Goal: Task Accomplishment & Management: Manage account settings

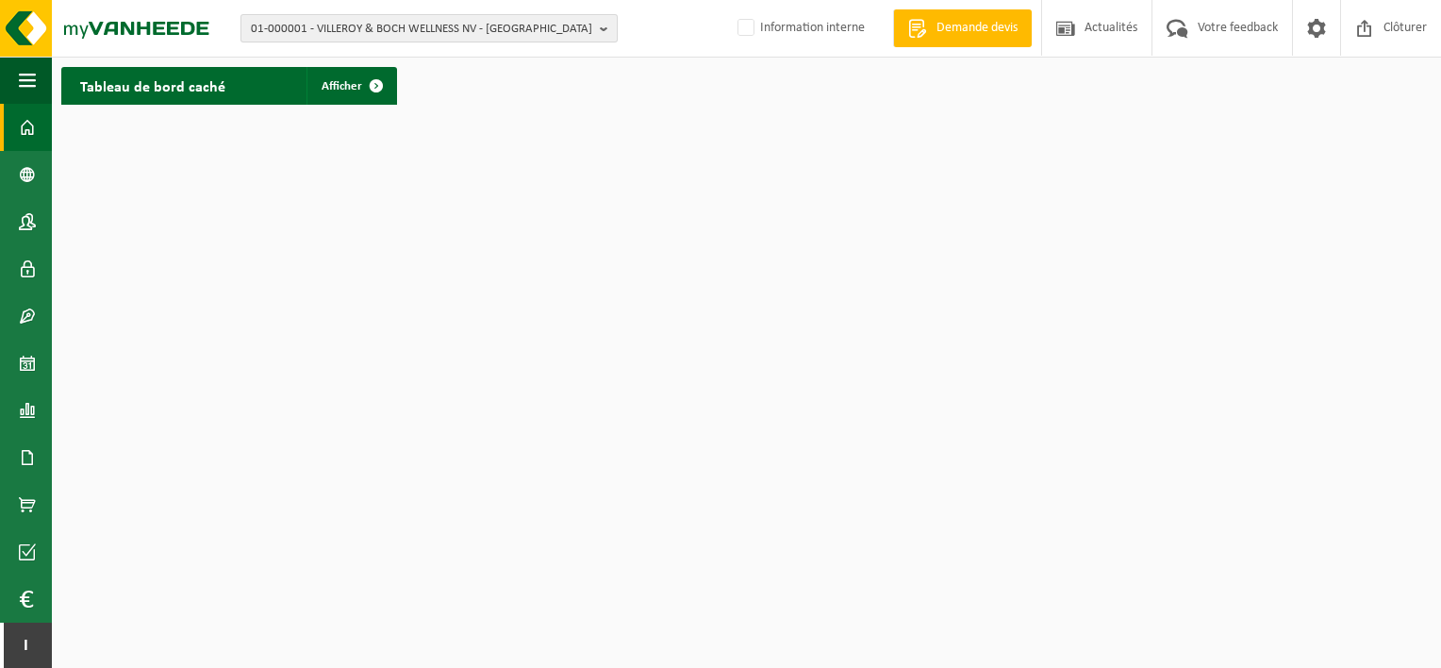
click at [509, 27] on span "01-000001 - VILLEROY & BOCH WELLNESS NV - ROESELARE" at bounding box center [421, 29] width 341 height 28
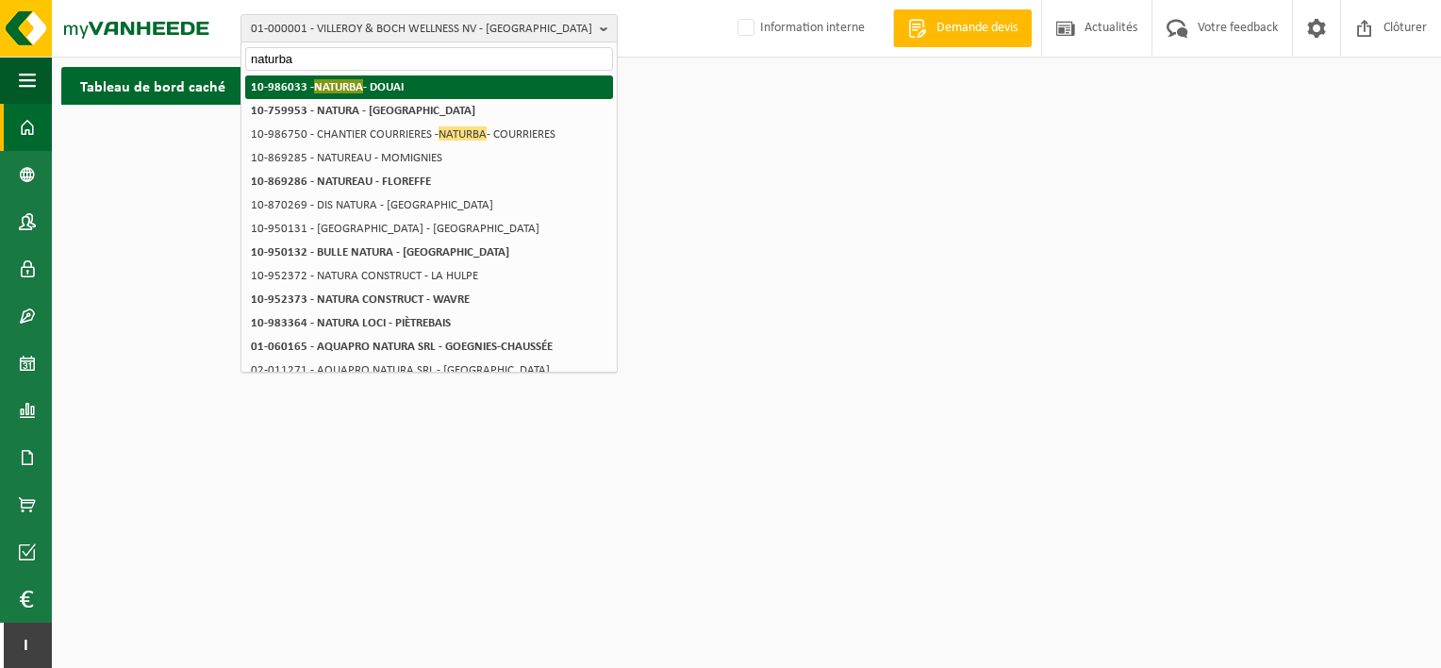
type input "naturba"
click at [402, 83] on strong "10-986033 - NATURBA - DOUAI" at bounding box center [327, 86] width 153 height 14
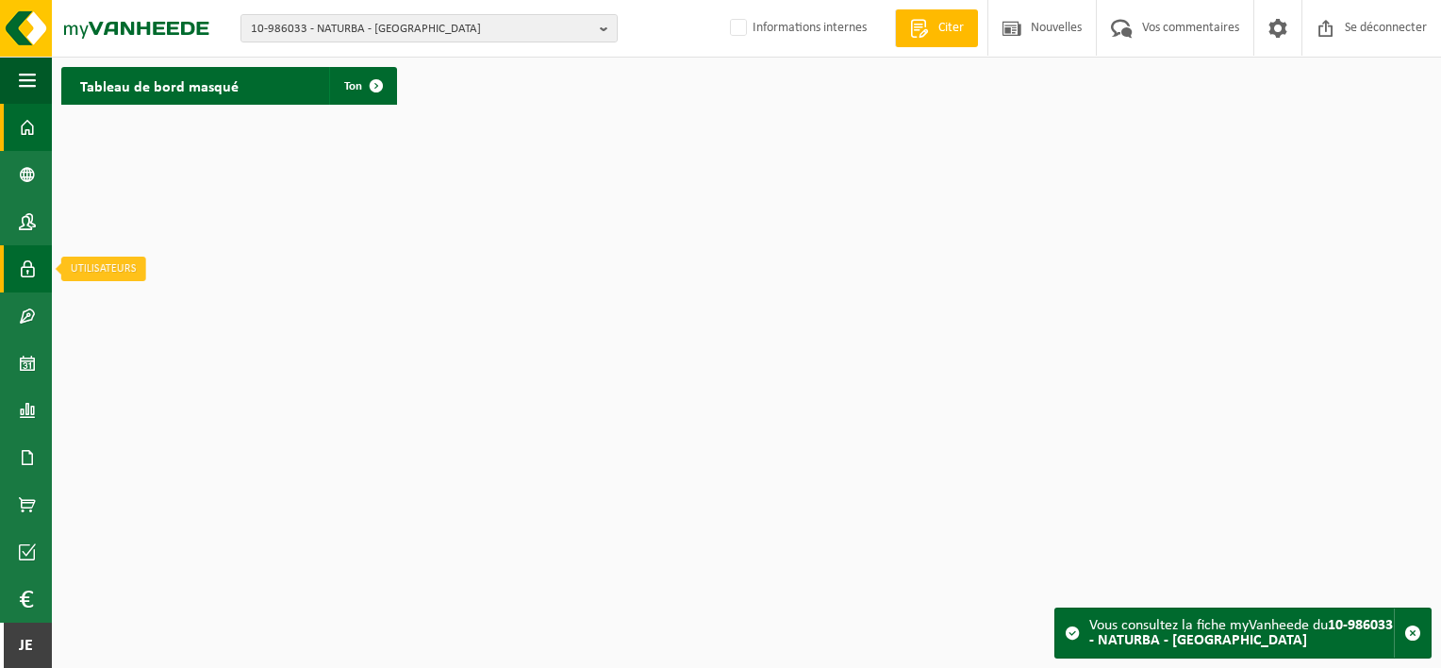
click at [30, 272] on span at bounding box center [27, 268] width 17 height 47
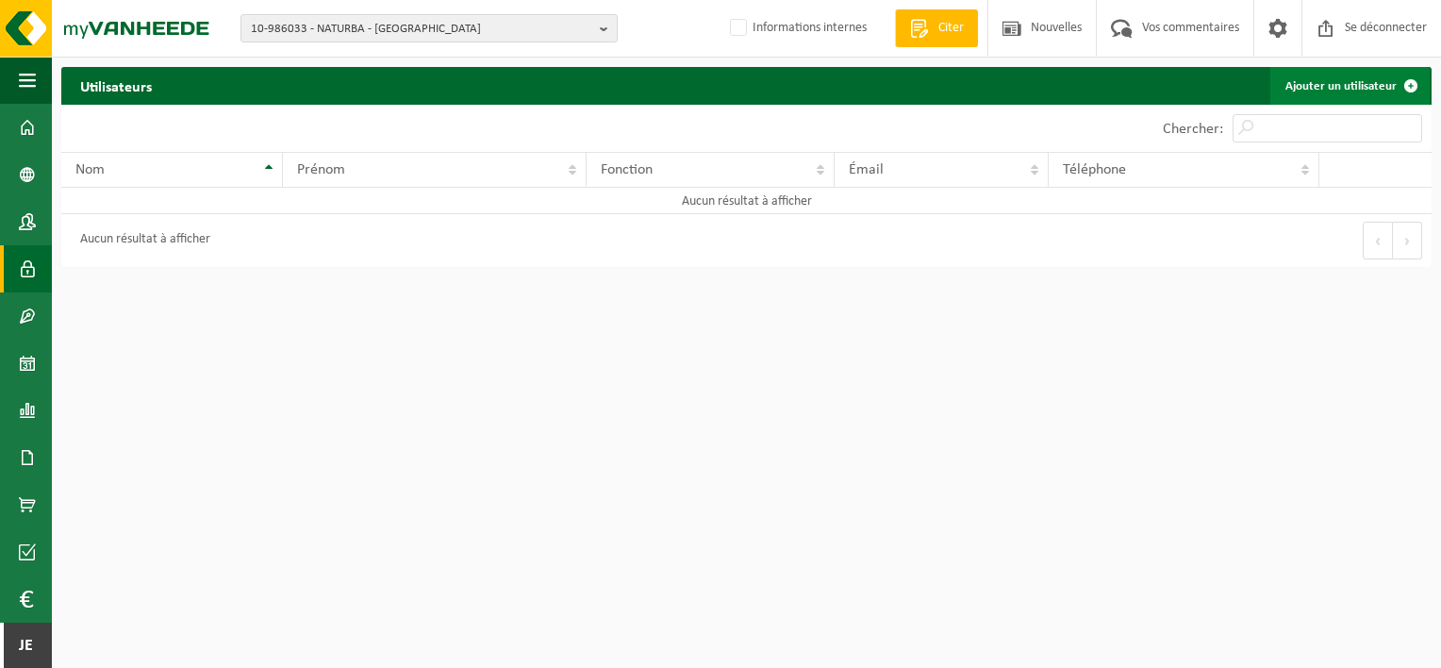
click at [1411, 83] on span at bounding box center [1411, 86] width 38 height 38
click at [402, 33] on span "10-986033 - NATURBA - DOUAI" at bounding box center [421, 29] width 341 height 28
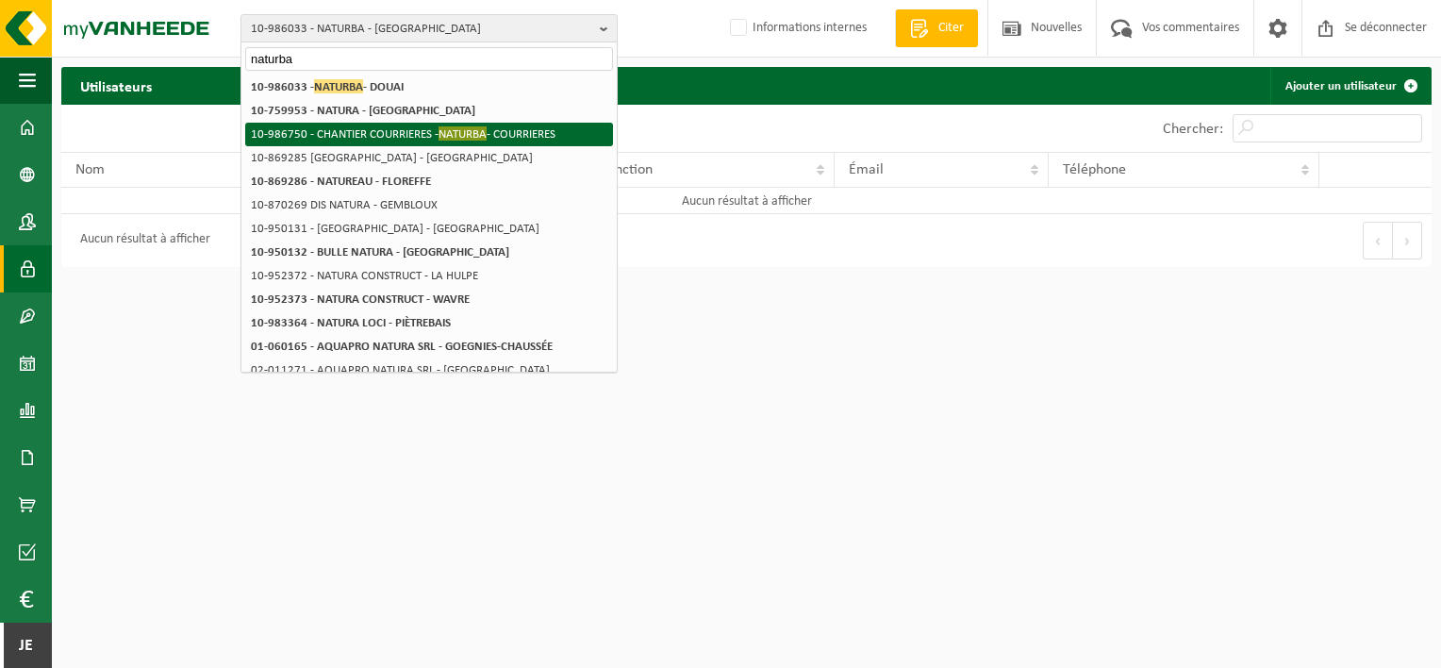
type input "naturba"
click at [409, 126] on li "10-986750 - CHANTIER COURRIERES - NATURBA - COURRIERES" at bounding box center [429, 135] width 368 height 24
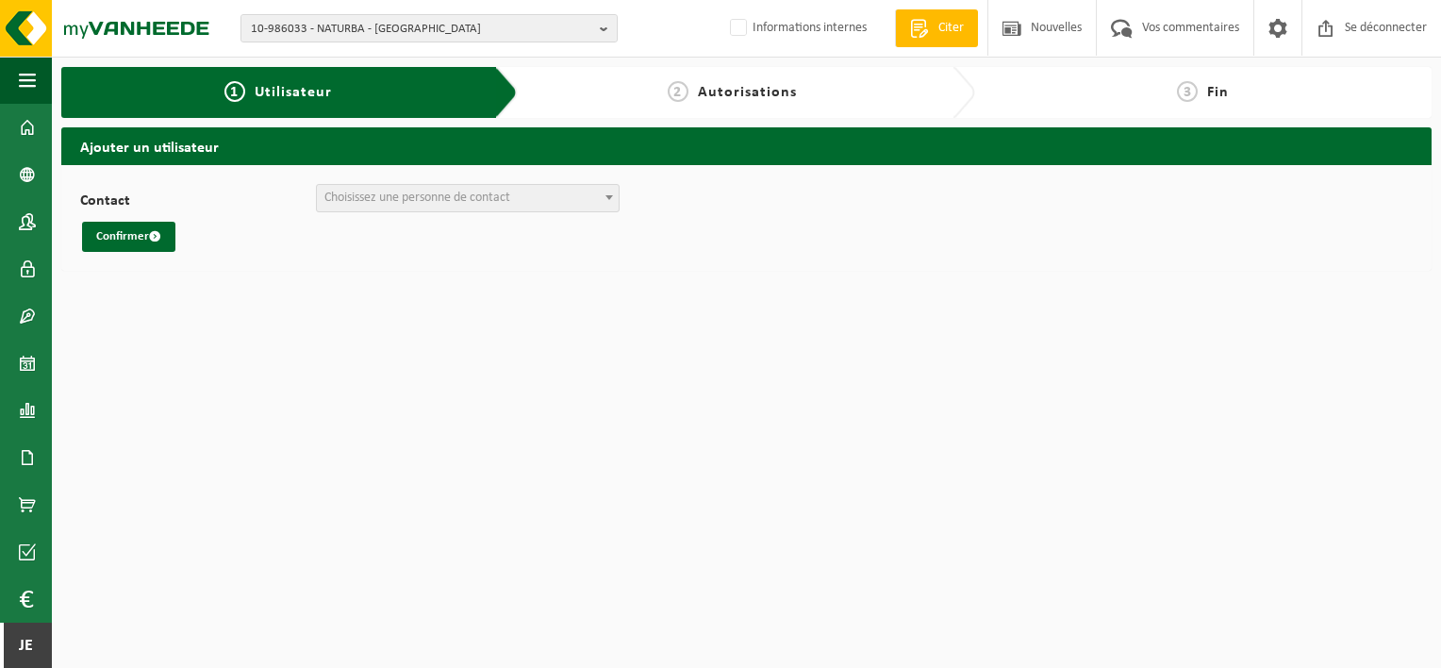
click at [510, 196] on span "Choisissez une personne de contact" at bounding box center [417, 198] width 186 height 14
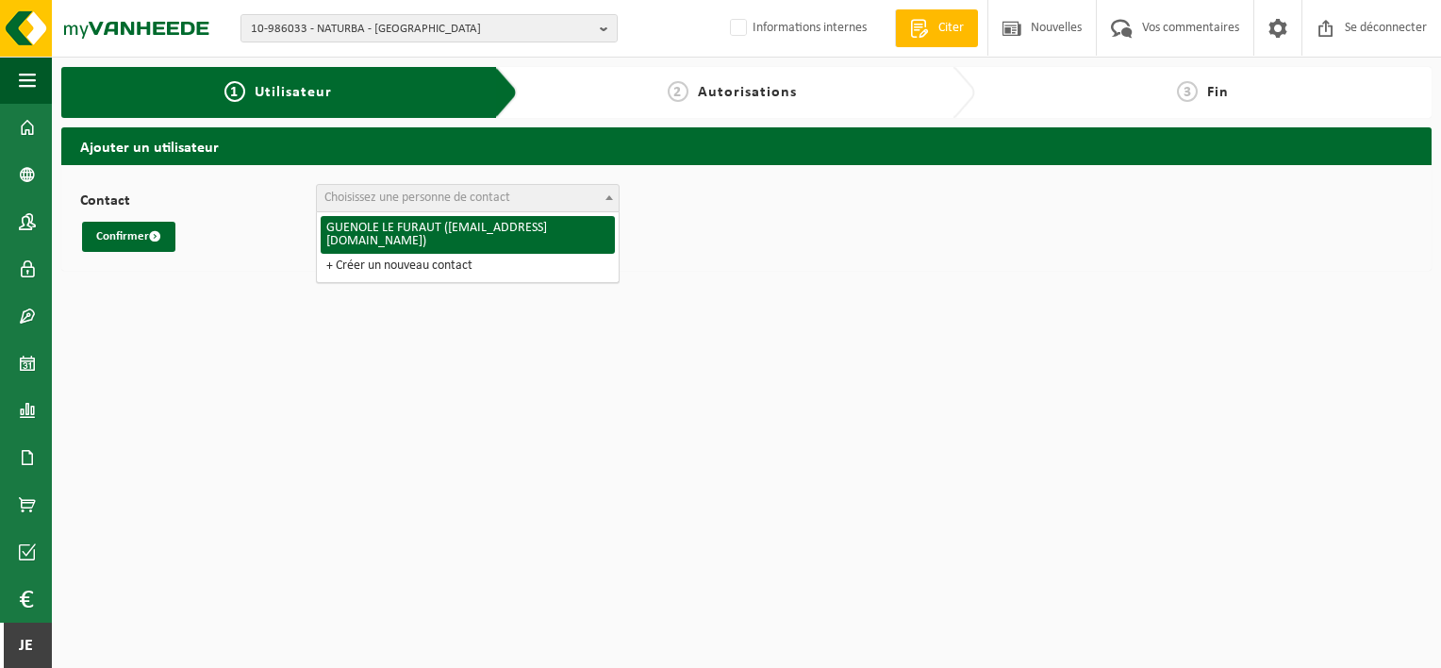
select select "125404"
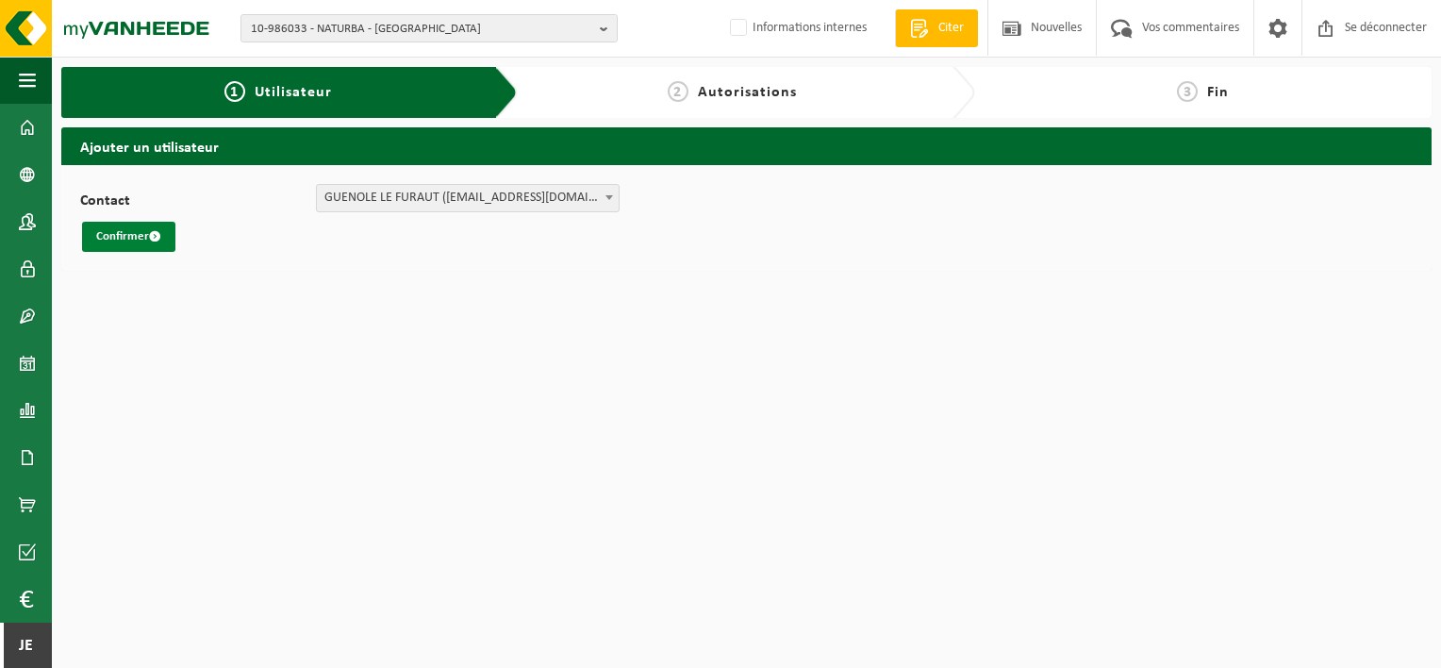
click at [154, 239] on span "submit" at bounding box center [155, 236] width 12 height 12
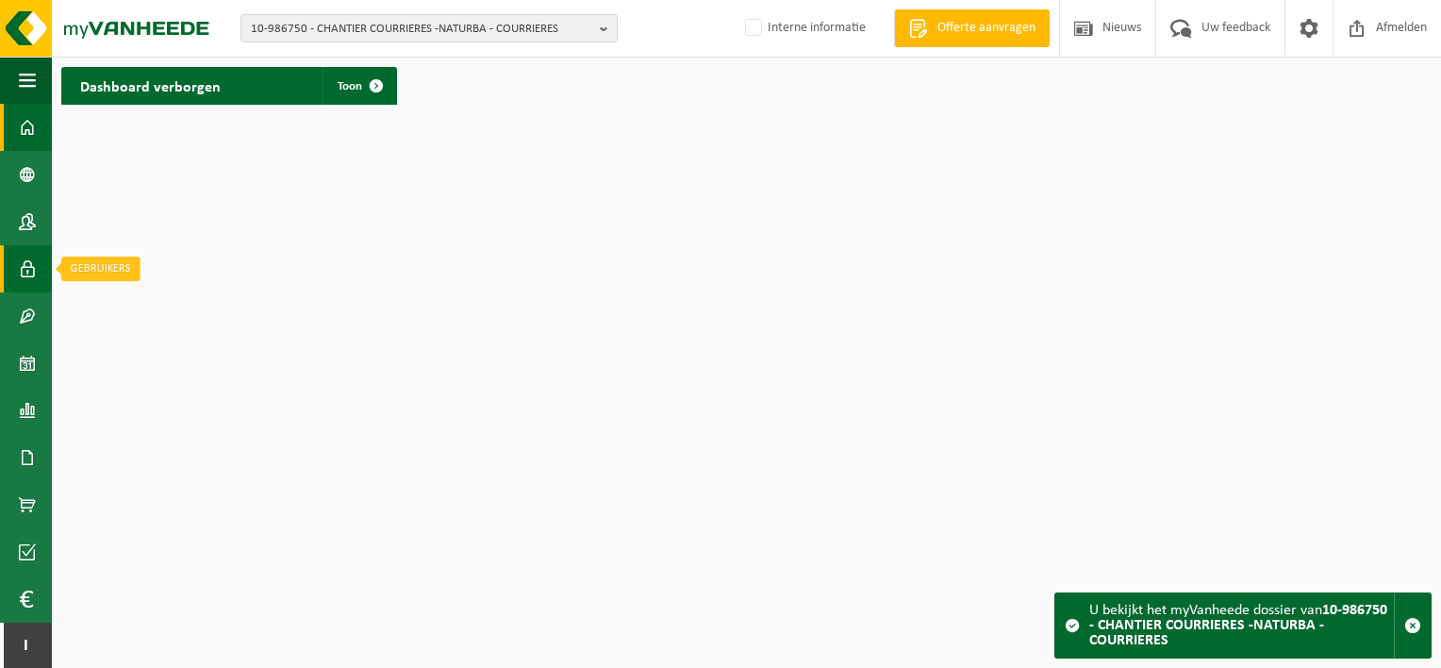
click at [29, 273] on span at bounding box center [27, 268] width 17 height 47
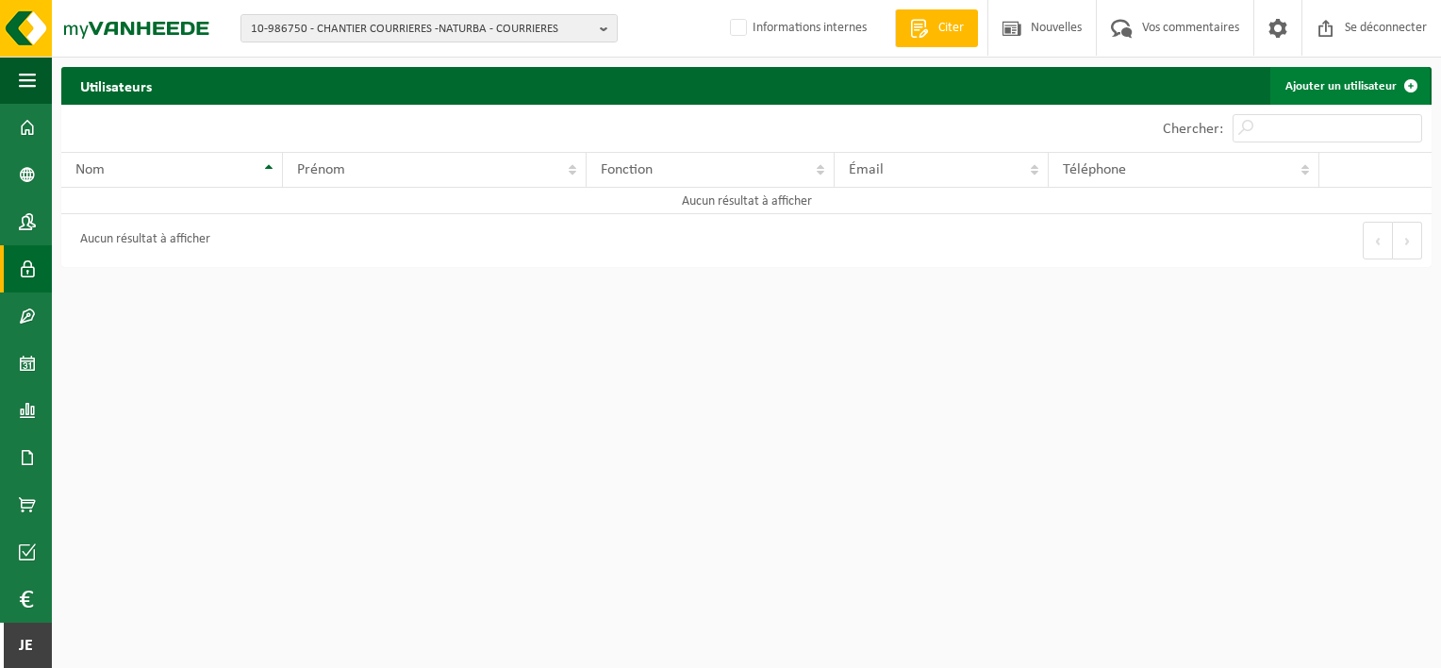
click at [1405, 82] on span at bounding box center [1411, 86] width 38 height 38
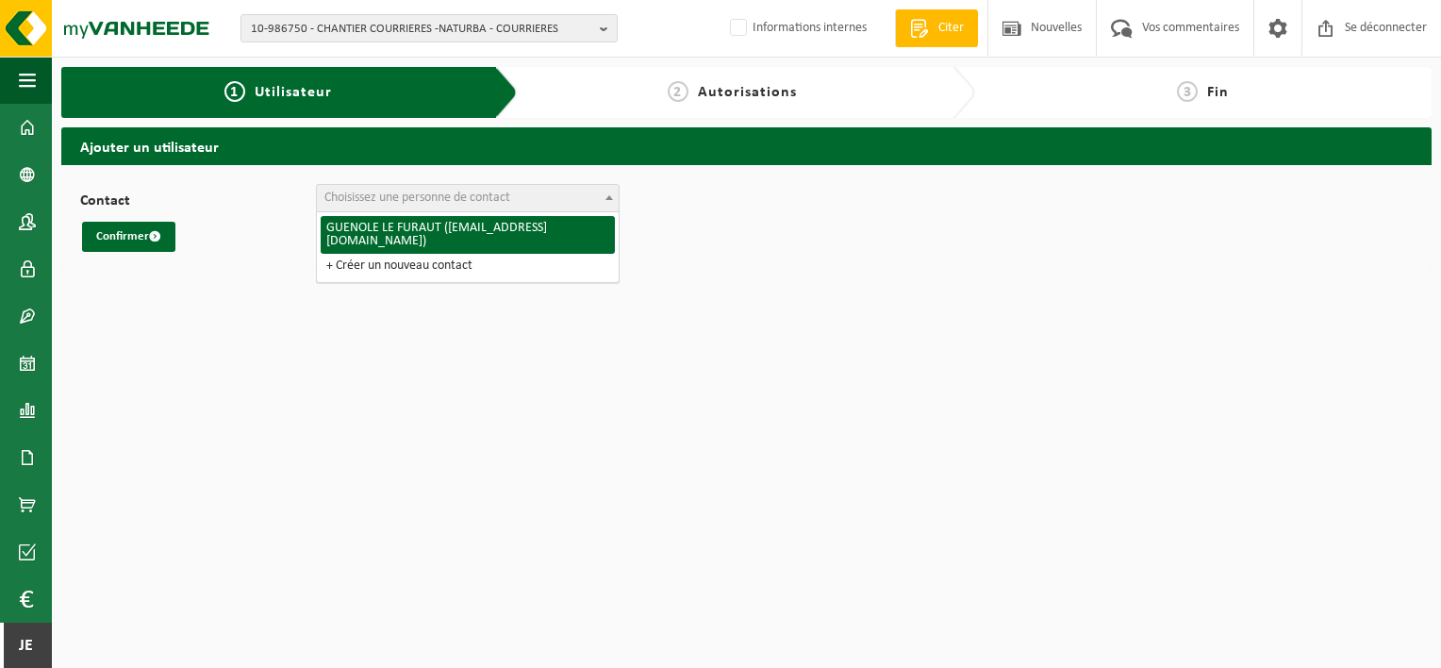
click at [517, 199] on span "Choisissez une personne de contact" at bounding box center [468, 198] width 302 height 26
select select "125404"
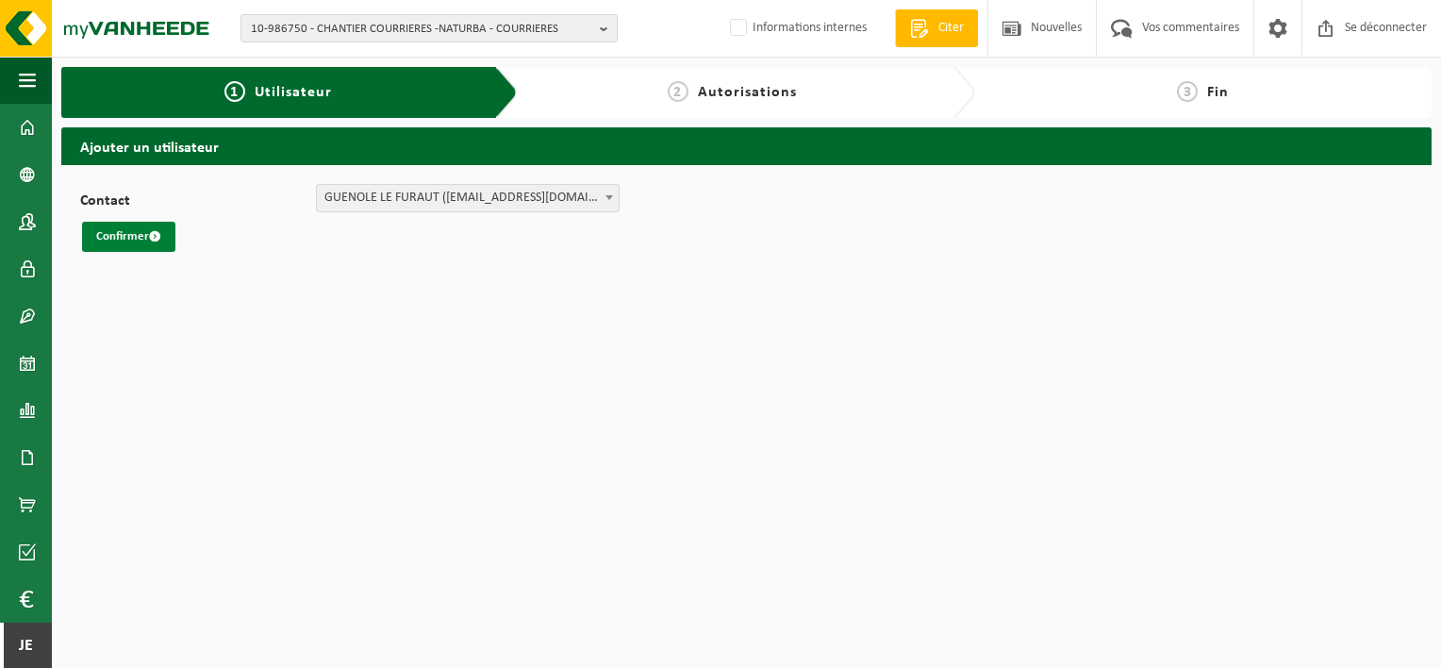
click at [147, 244] on button "Confirmer" at bounding box center [128, 237] width 93 height 30
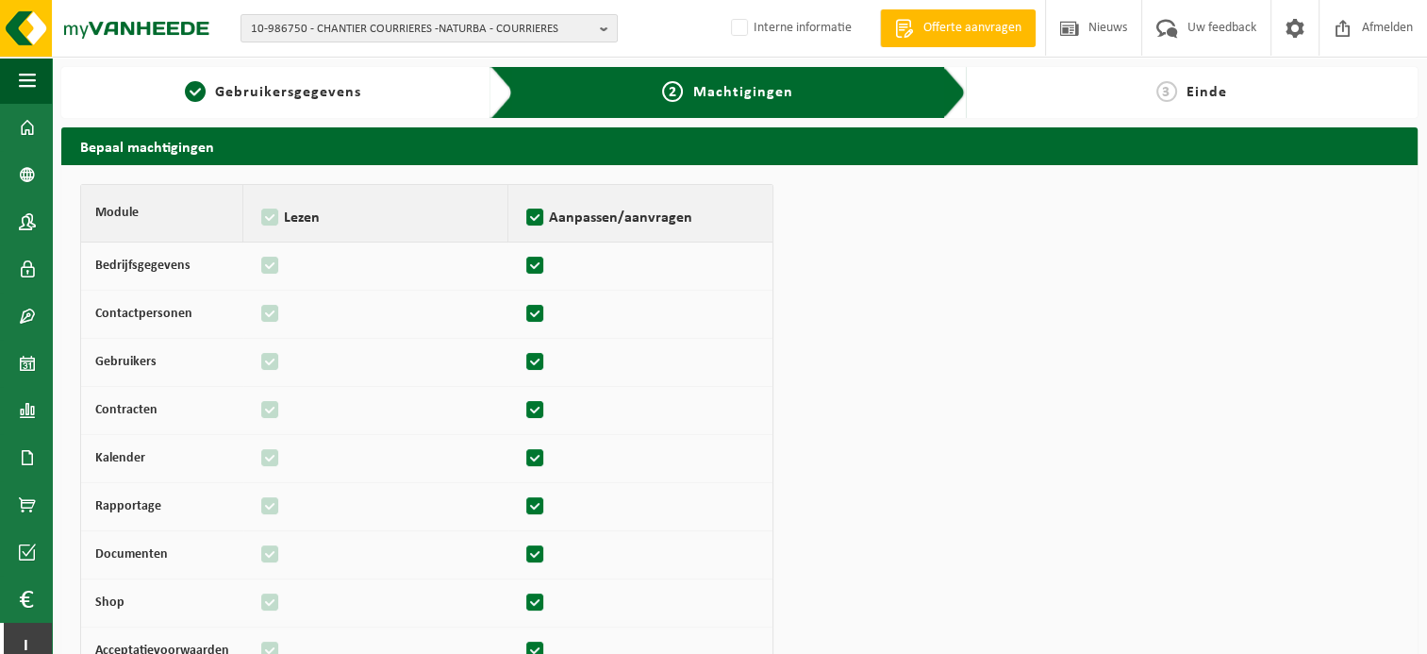
scroll to position [215, 0]
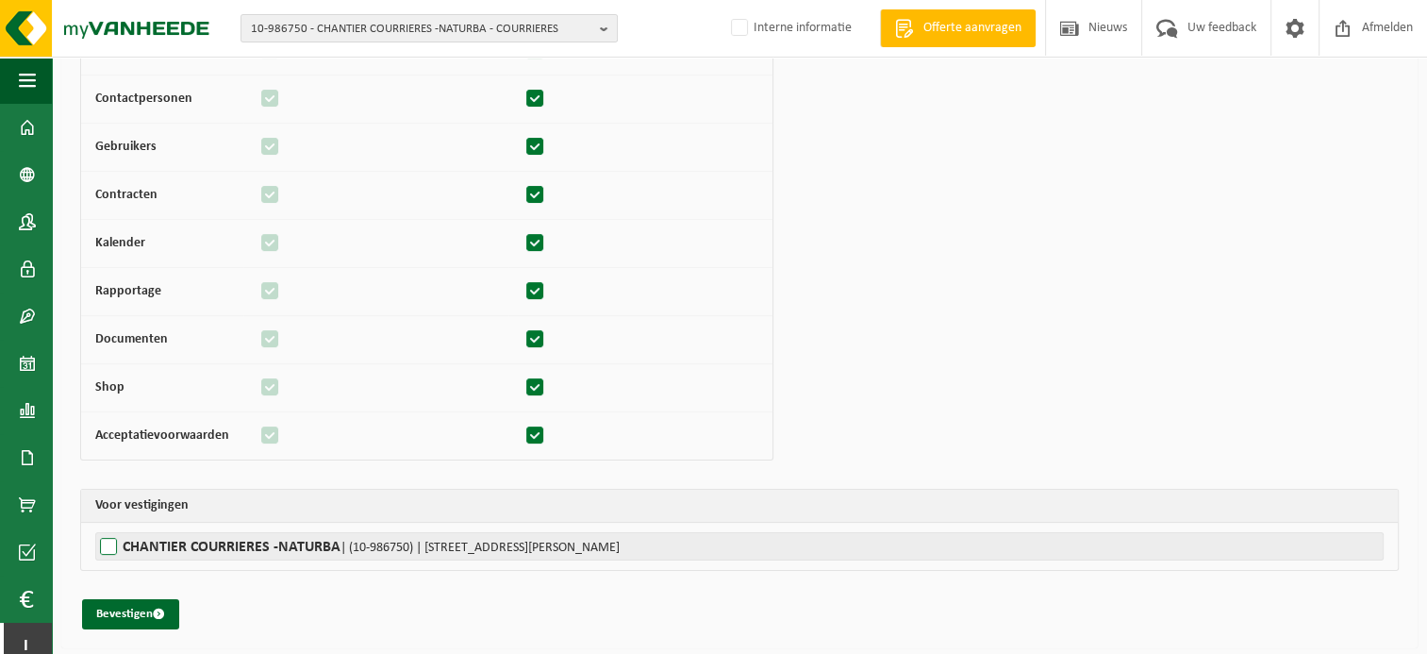
click at [111, 551] on label"] "CHANTIER COURRIERES -NATURBA | (10-986750) | [STREET_ADDRESS][PERSON_NAME]" at bounding box center [739, 546] width 1288 height 28
click at [111, 551] on input "CHANTIER COURRIERES -NATURBA | (10-986750) | RUE ROGER SALENGRO 114, 62710 COUR…" at bounding box center [808, 546] width 1427 height 28
checkbox input "true"
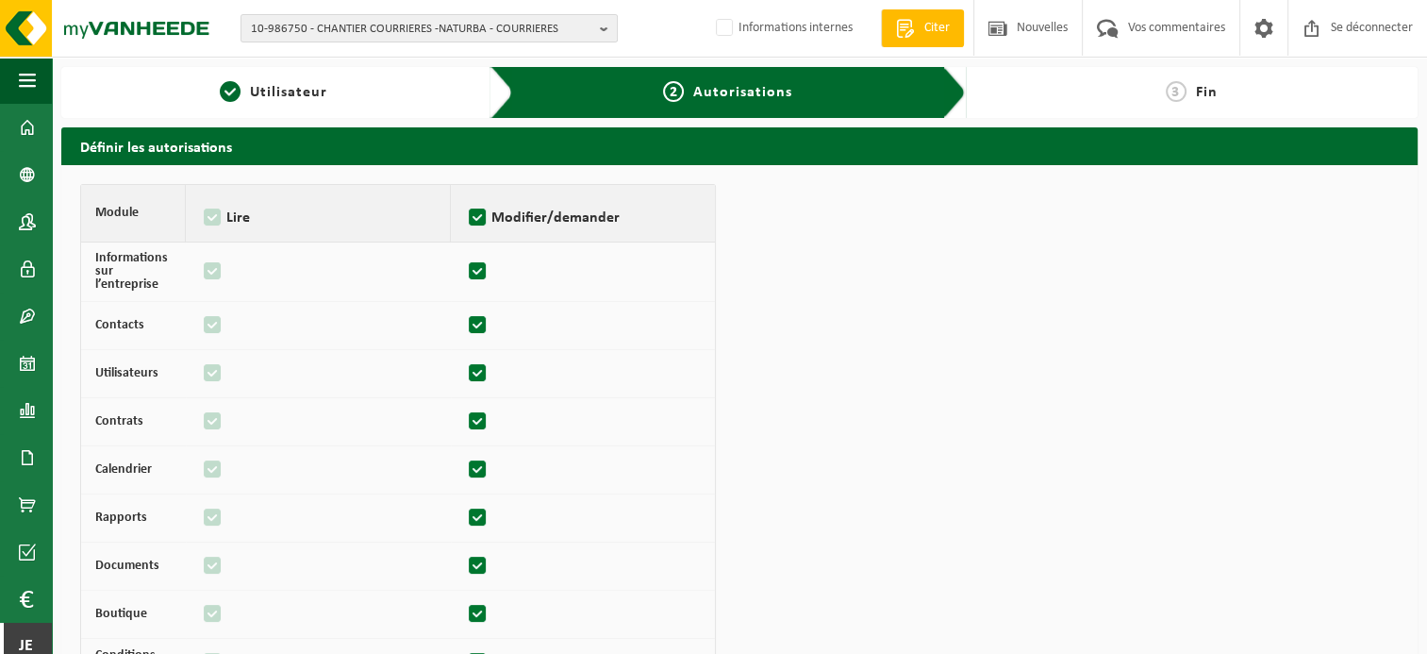
scroll to position [226, 0]
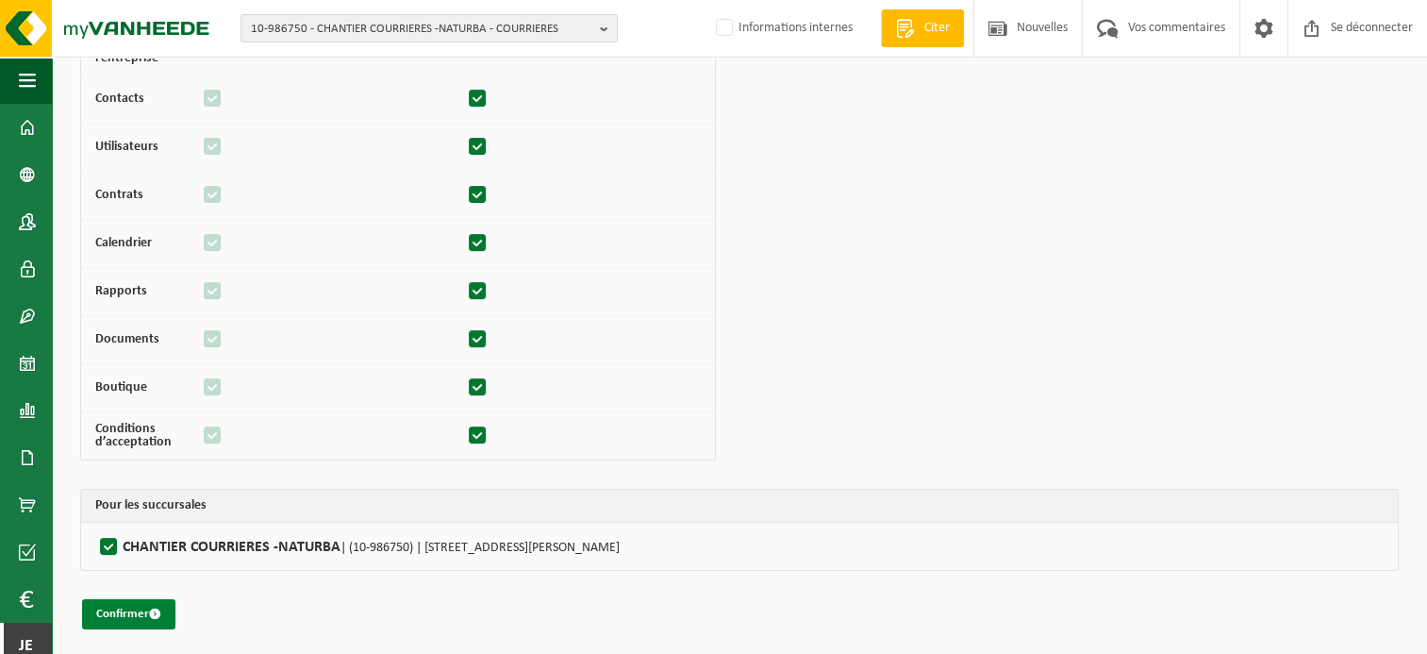
click at [138, 611] on font "Confirmer" at bounding box center [122, 613] width 53 height 12
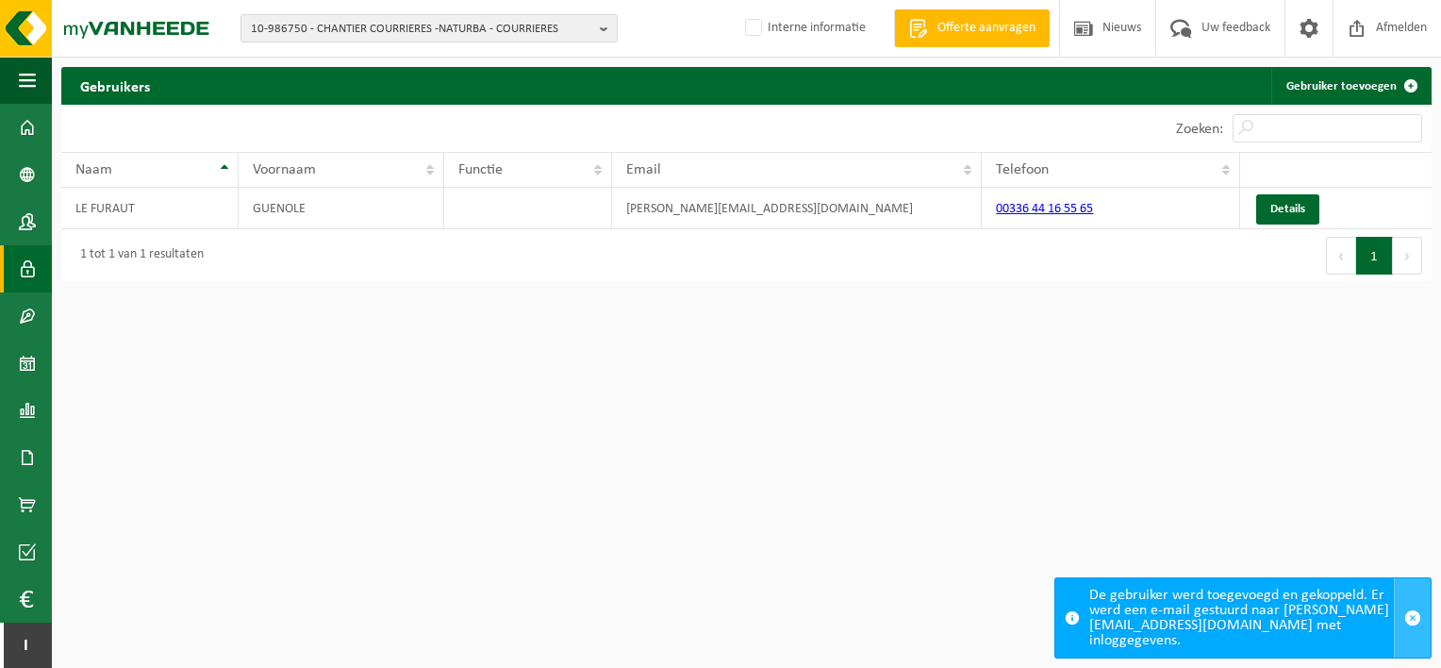
click at [1418, 622] on span "button" at bounding box center [1412, 617] width 17 height 17
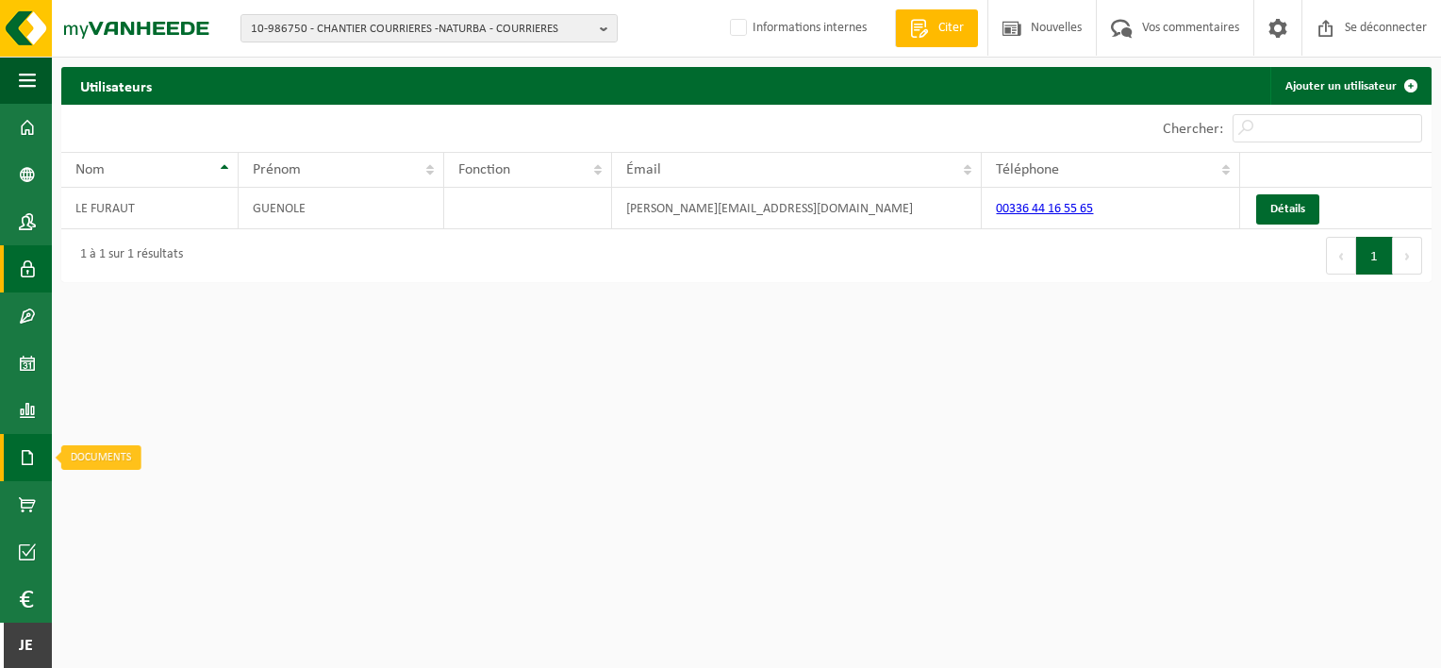
click at [25, 471] on span at bounding box center [27, 457] width 17 height 47
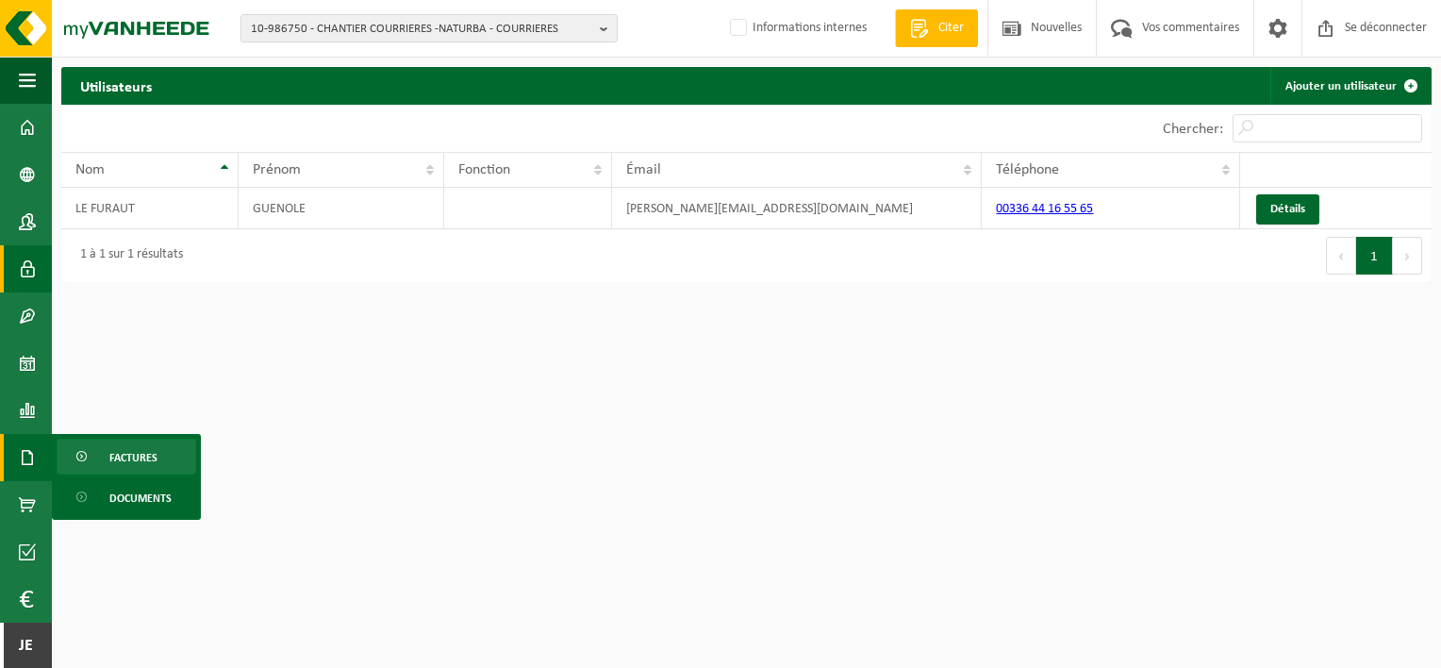
click at [95, 461] on link "Factures" at bounding box center [127, 457] width 140 height 36
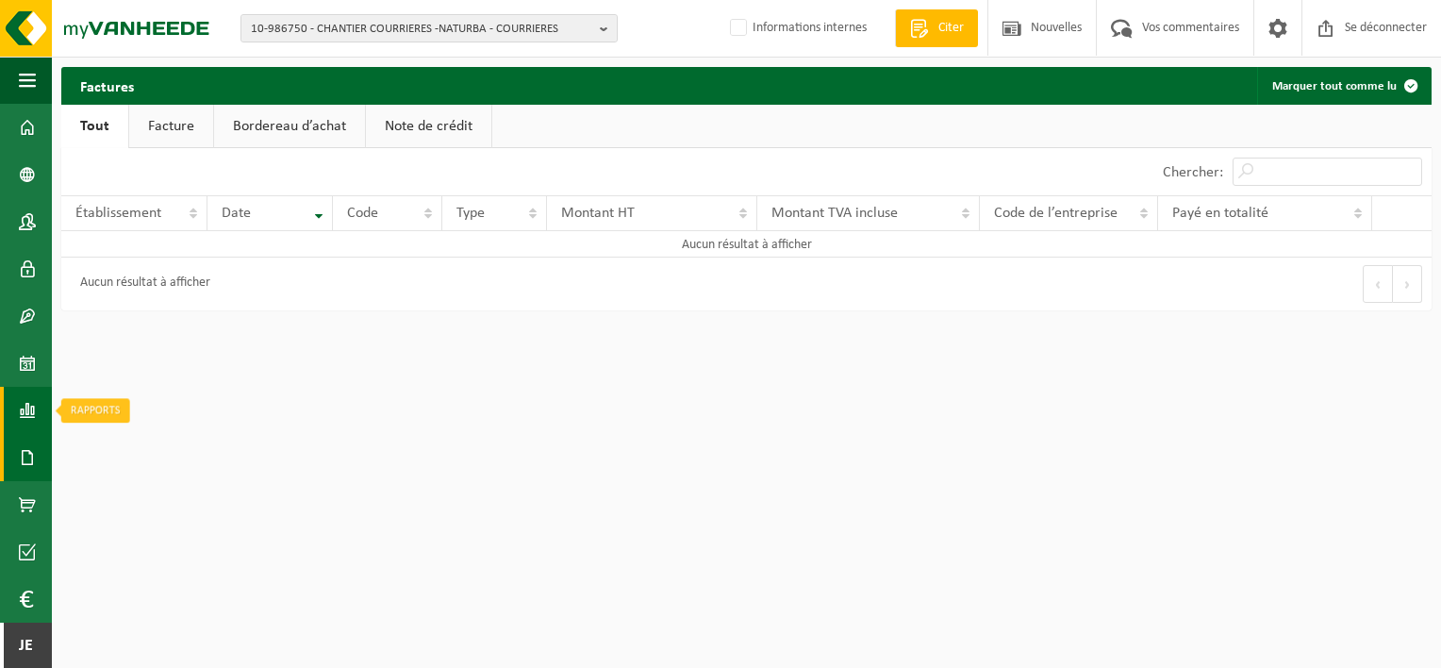
click at [35, 416] on span at bounding box center [27, 410] width 17 height 47
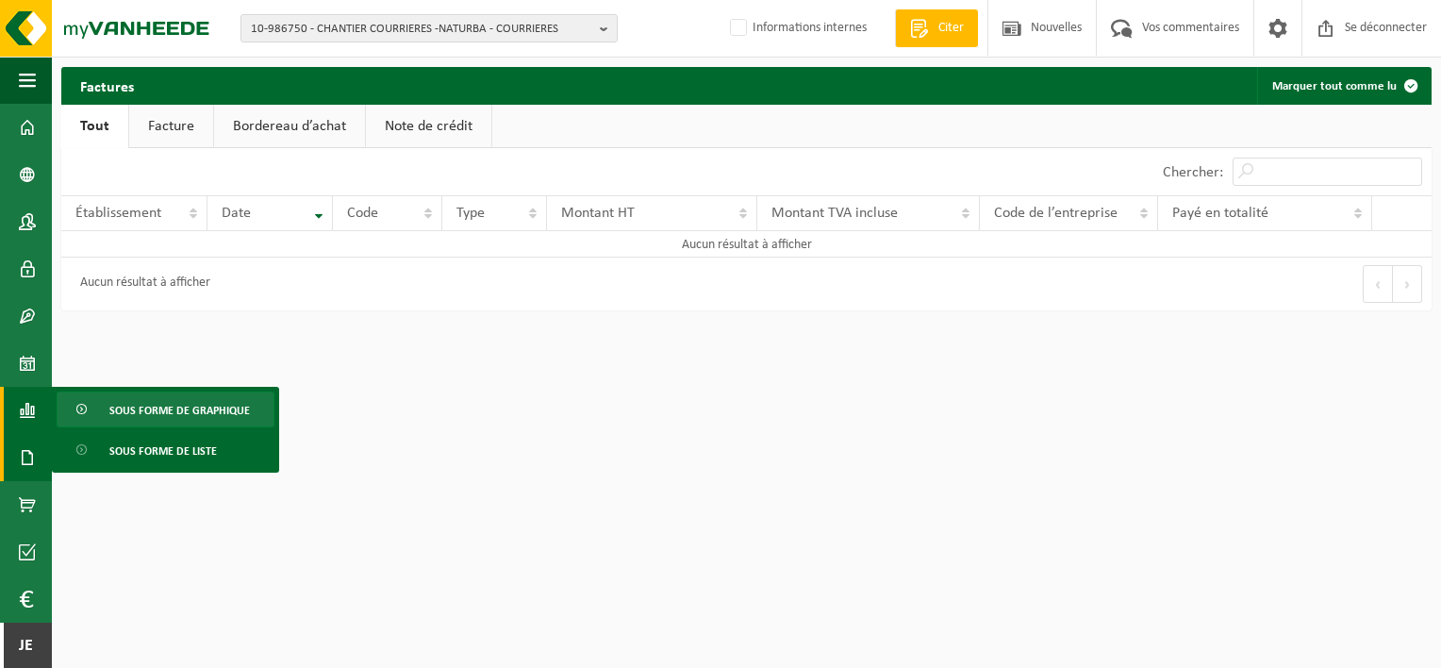
click at [98, 411] on link "Sous forme de graphique" at bounding box center [166, 409] width 218 height 36
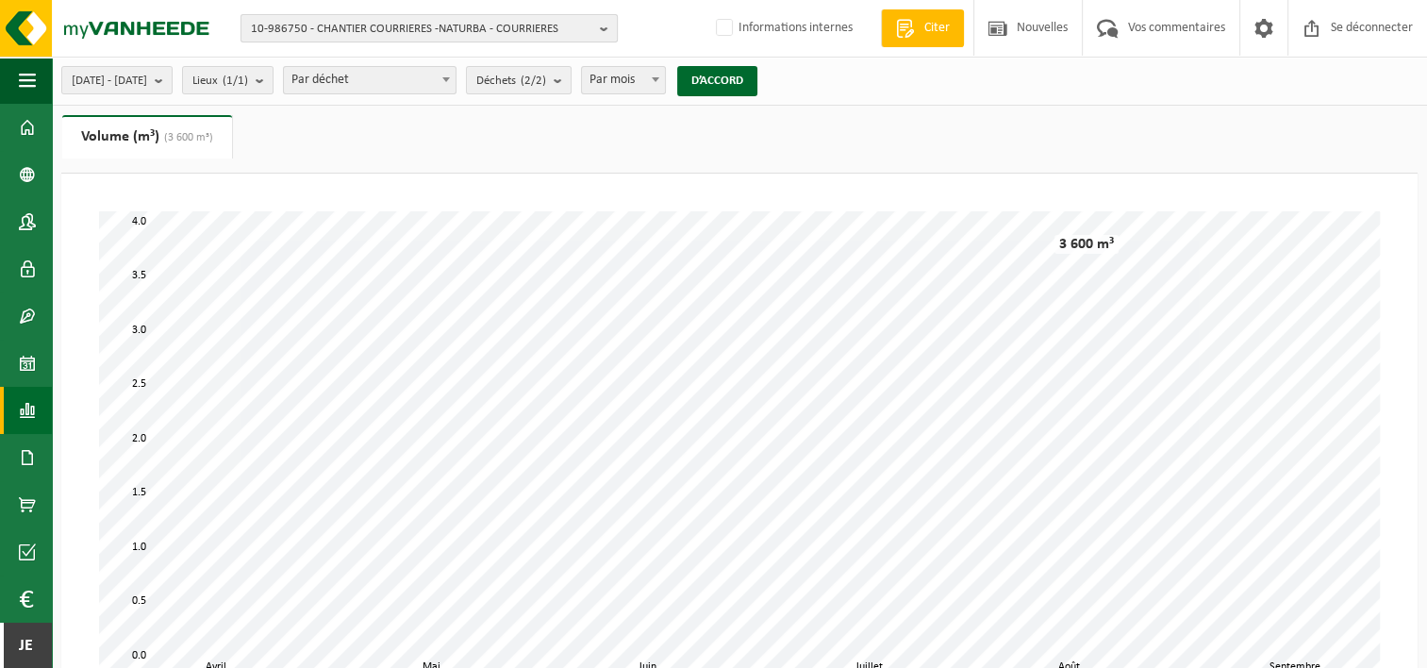
click at [441, 33] on span "10-986750 - CHANTIER COURRIERES -NATURBA - COURRIERES" at bounding box center [421, 29] width 341 height 28
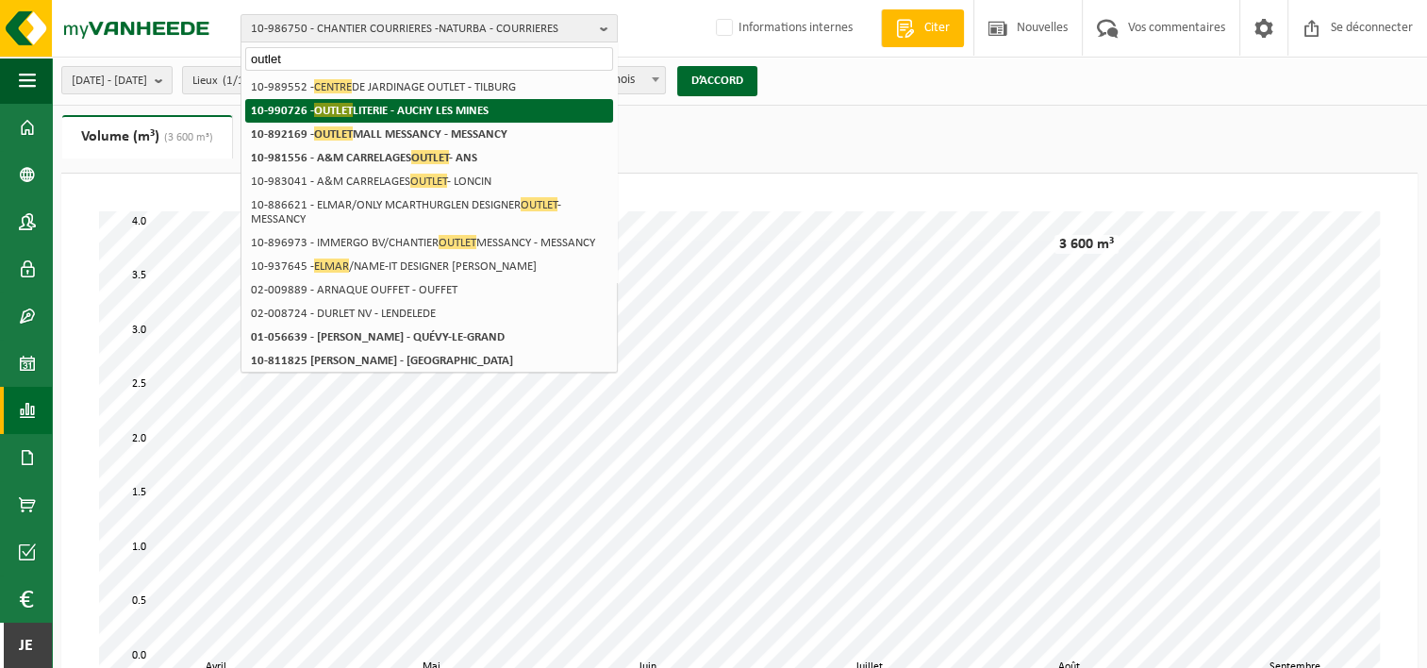
type input "outlet"
click at [430, 105] on strong "10-990726 - OUTLET LITERIE - AUCHY LES MINES" at bounding box center [370, 110] width 238 height 14
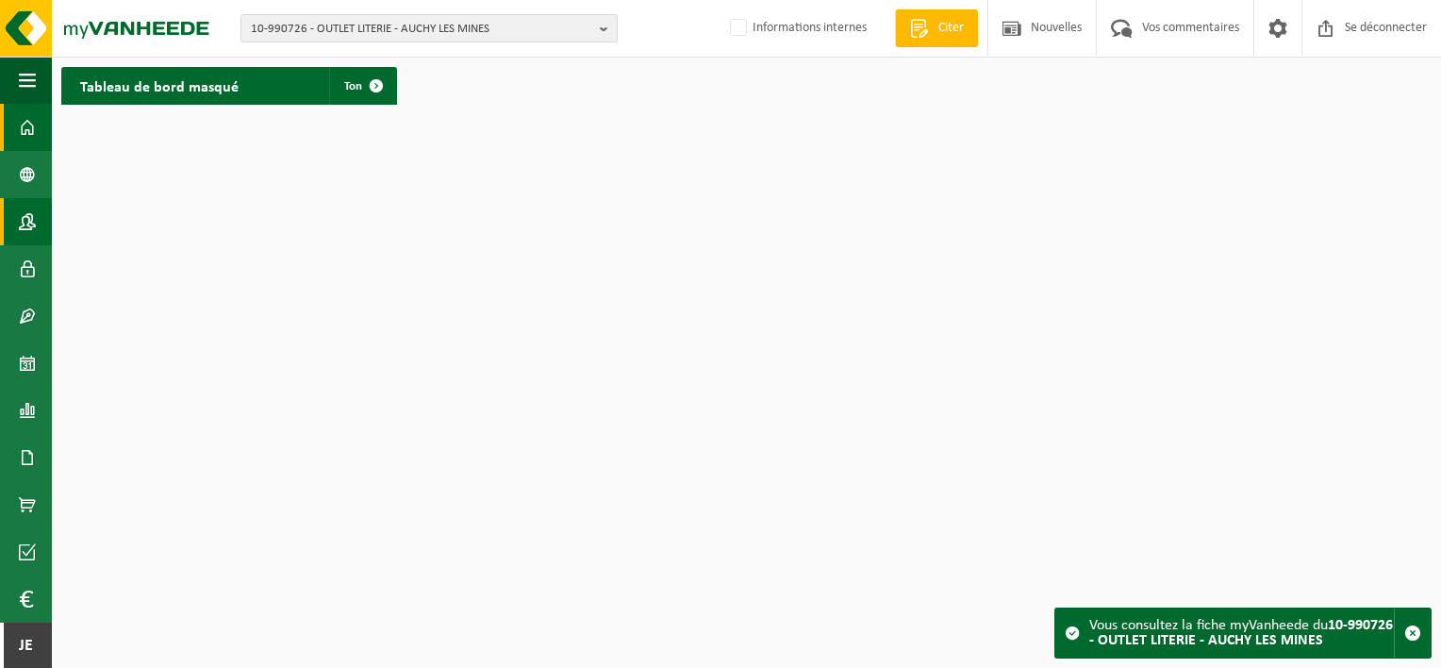
click at [38, 215] on link "Contactpersonen" at bounding box center [26, 221] width 52 height 47
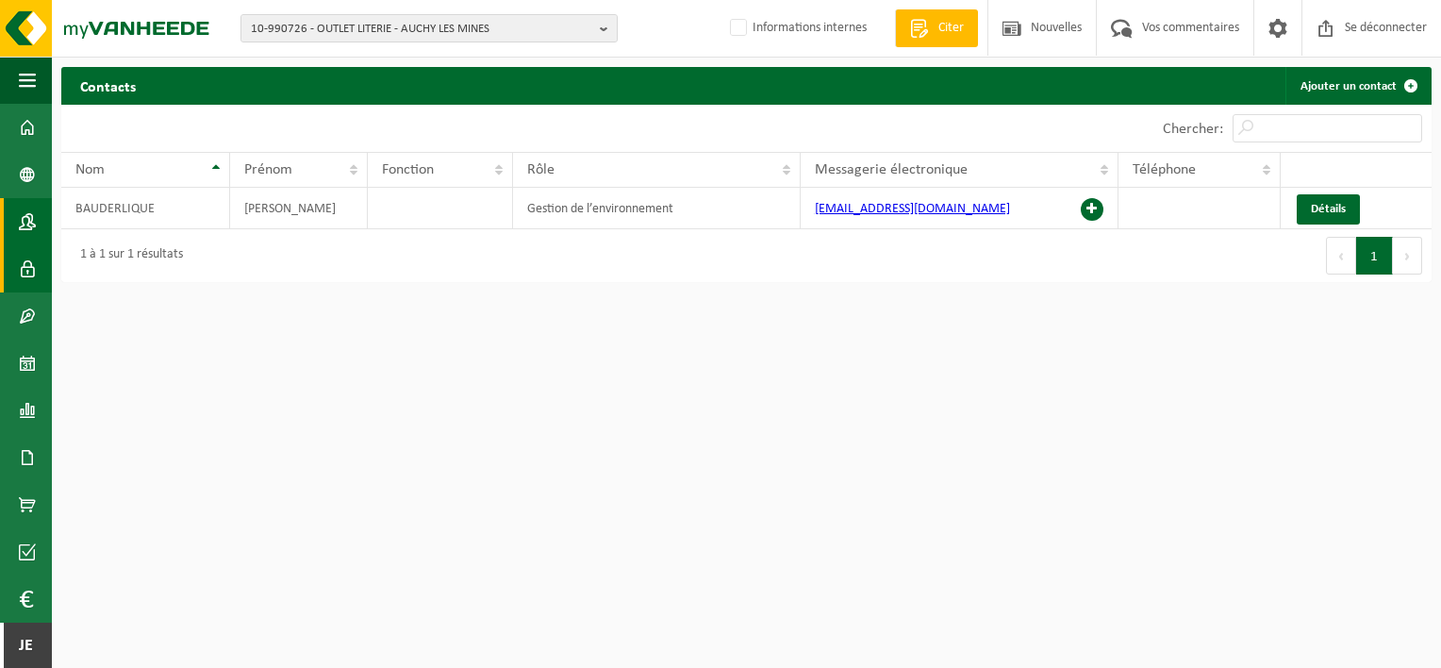
click at [30, 280] on span at bounding box center [27, 268] width 17 height 47
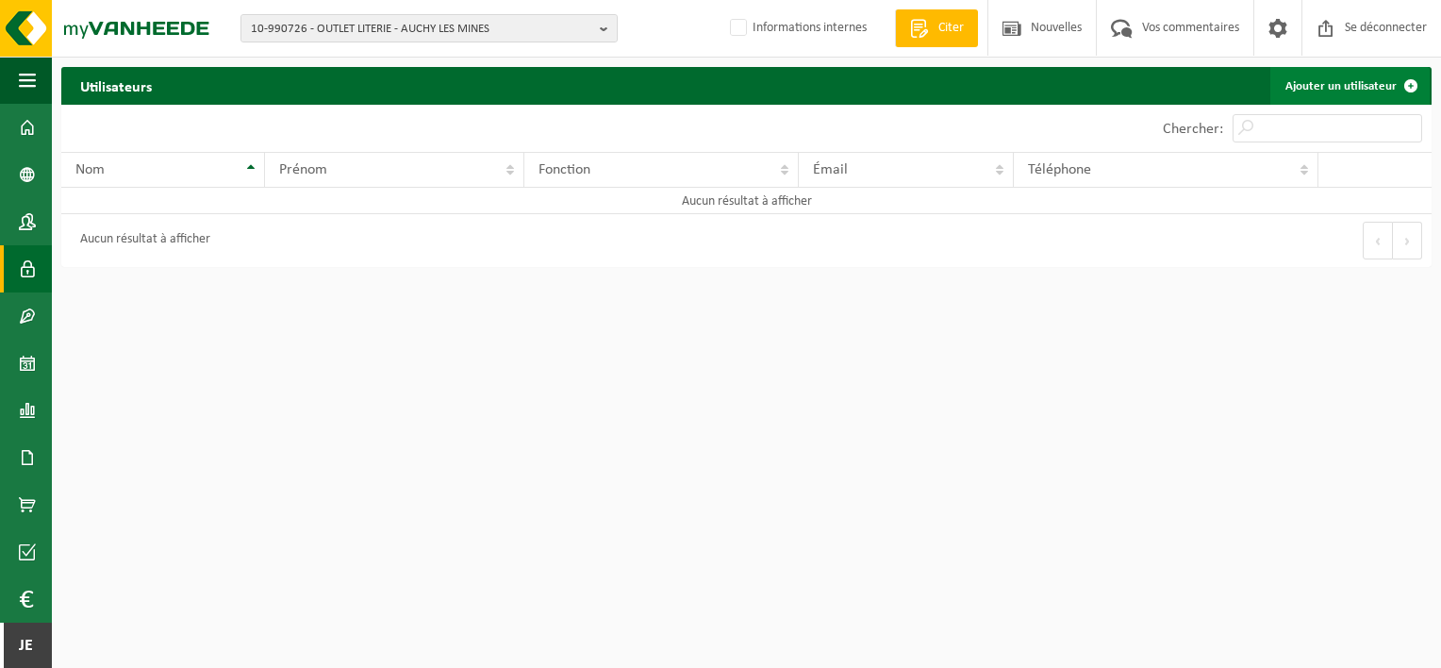
click at [1334, 85] on font "Ajouter un utilisateur" at bounding box center [1341, 86] width 111 height 12
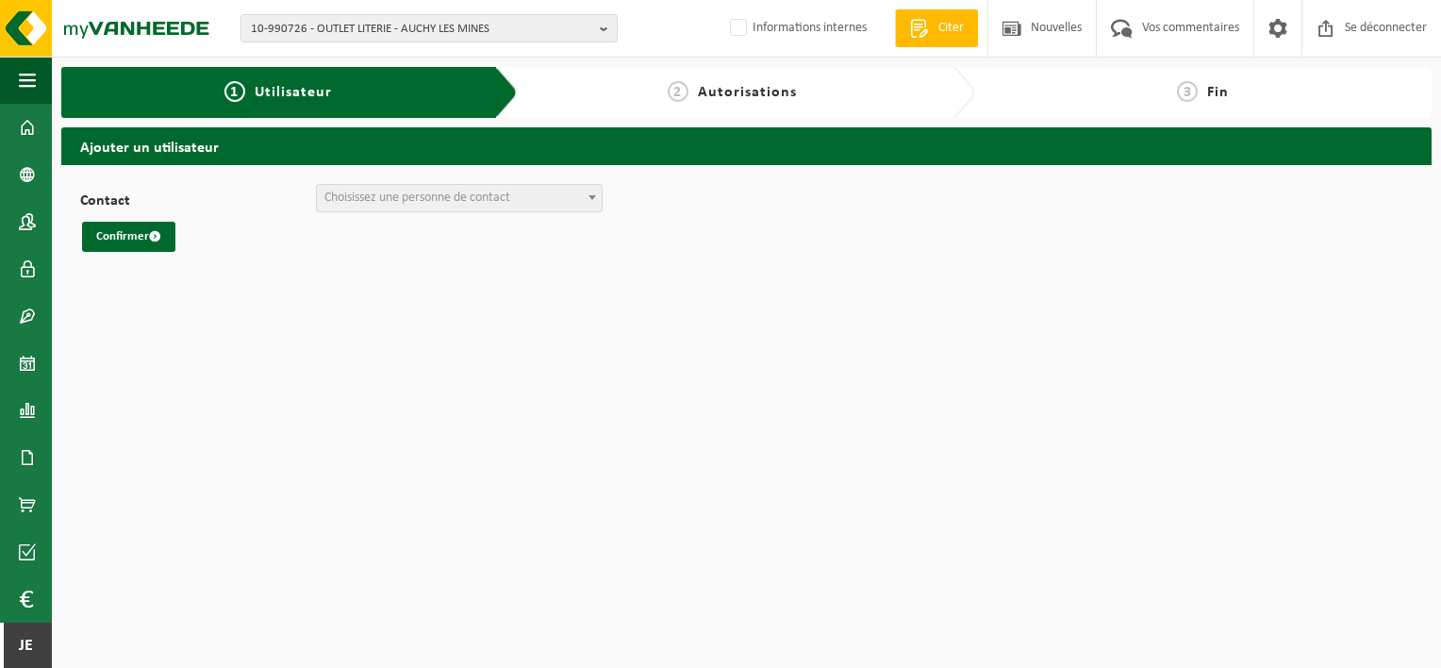
click at [326, 198] on span "Choisissez une personne de contact" at bounding box center [417, 198] width 186 height 14
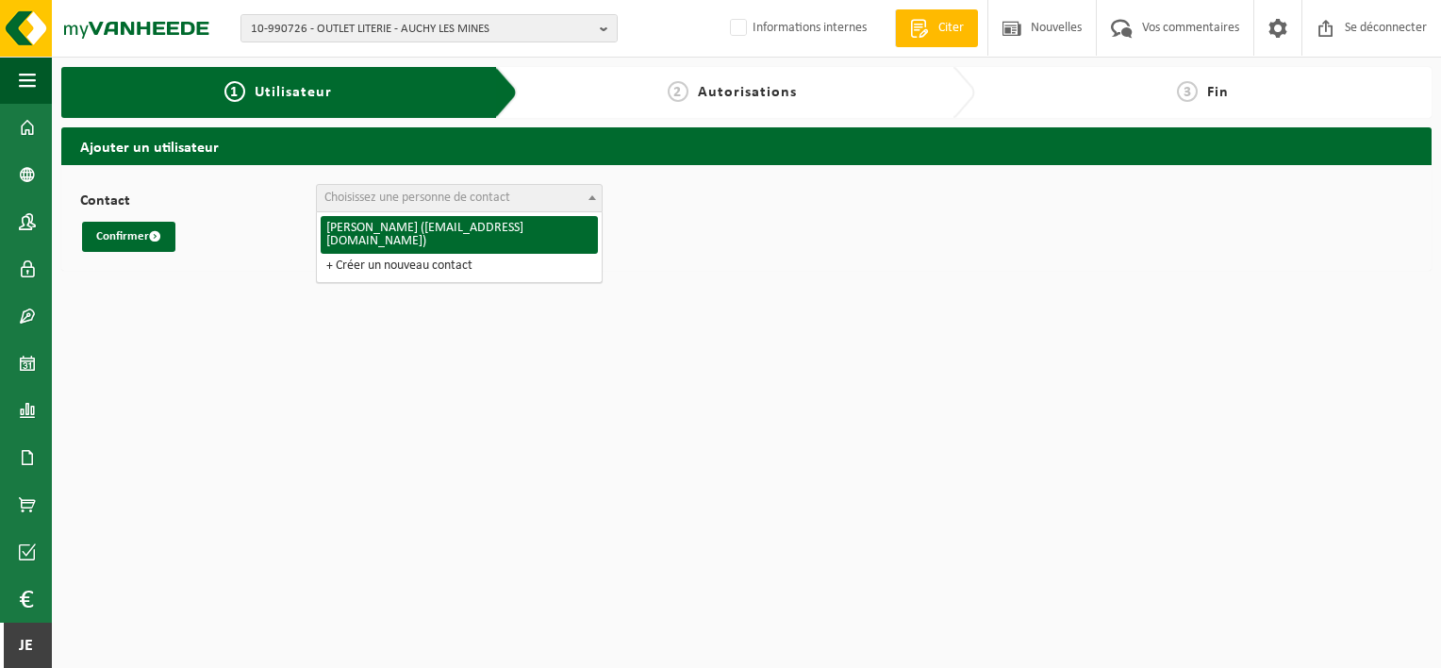
select select "125932"
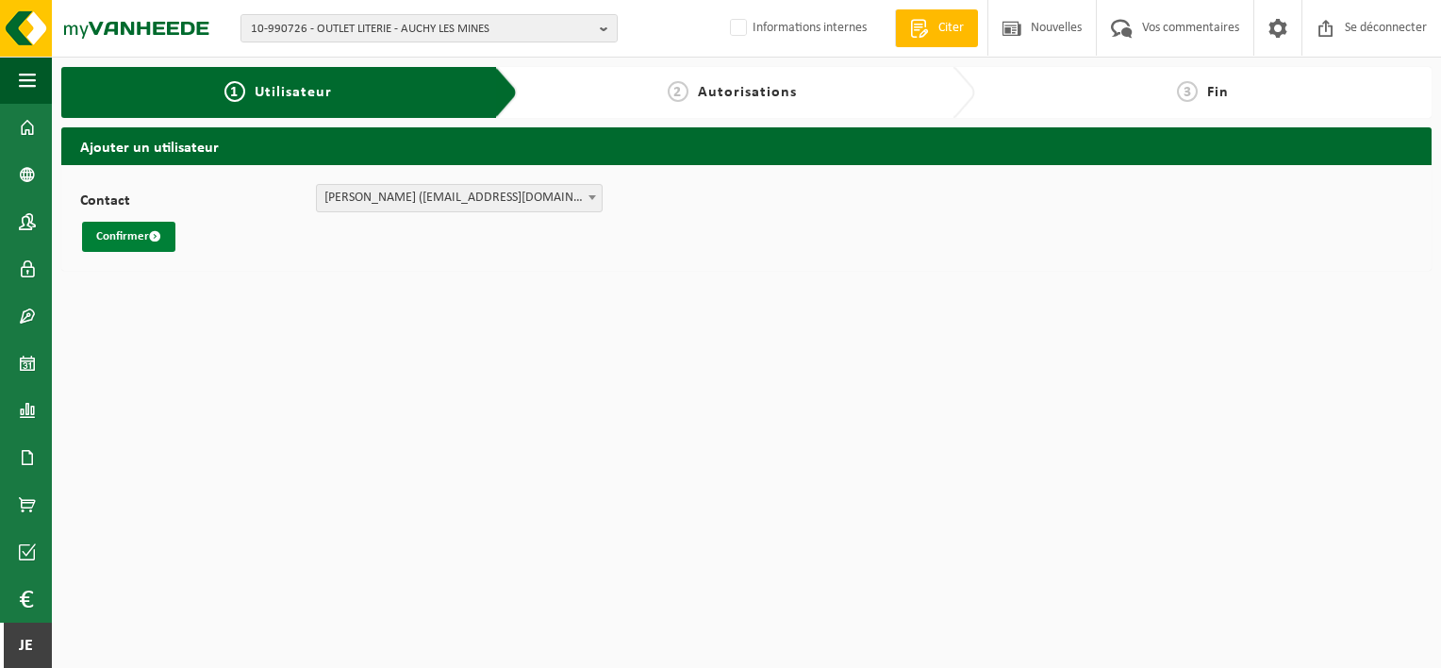
click at [152, 234] on span "submit" at bounding box center [155, 236] width 12 height 12
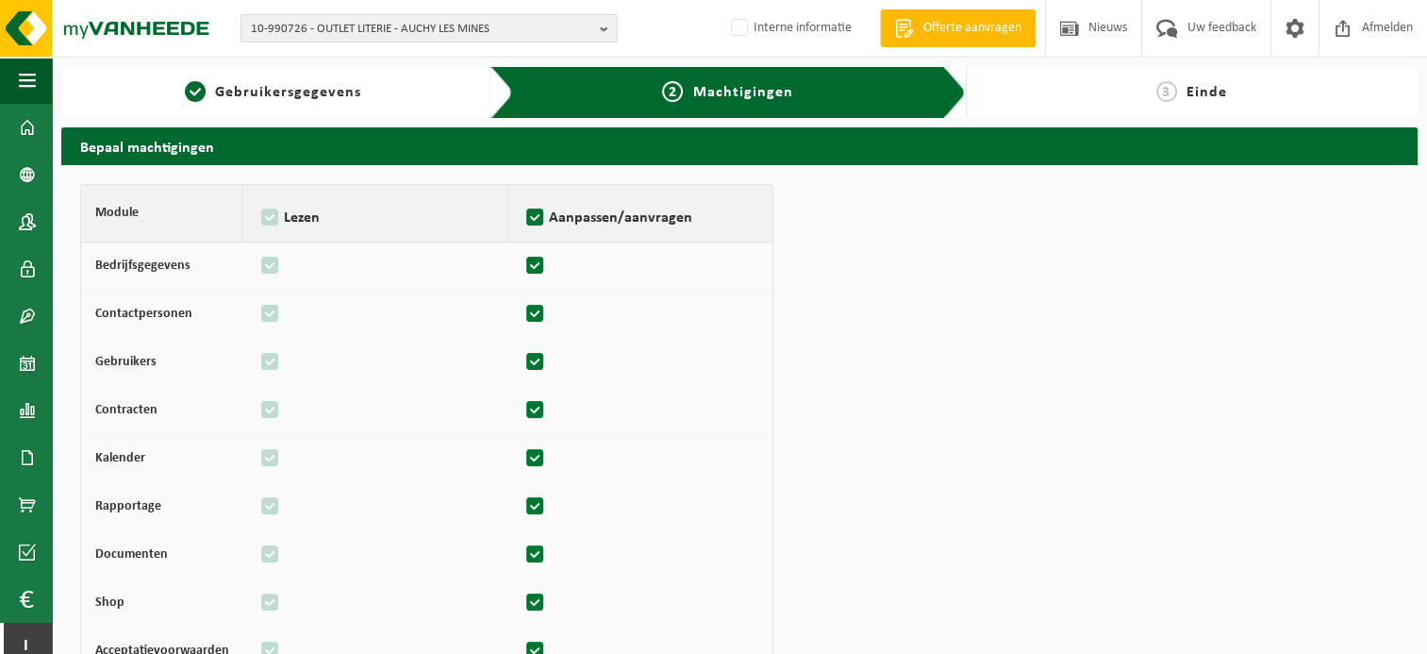
scroll to position [215, 0]
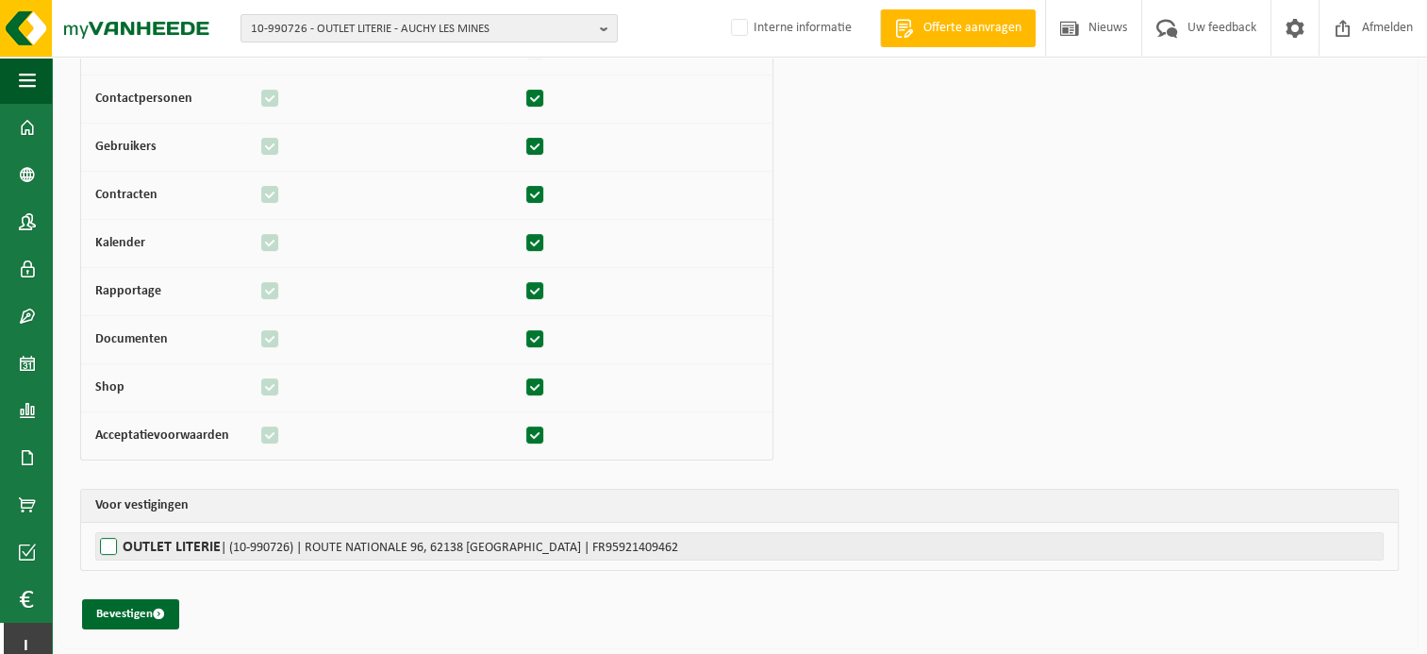
click at [97, 547] on label"] "OUTLET LITERIE | (10-990726) | ROUTE NATIONALE 96, 62138 [GEOGRAPHIC_DATA] | FR…" at bounding box center [739, 546] width 1288 height 28
click at [97, 547] on input "OUTLET LITERIE | (10-990726) | ROUTE NATIONALE 96, 62138 [GEOGRAPHIC_DATA] | FR…" at bounding box center [808, 546] width 1427 height 28
checkbox input "true"
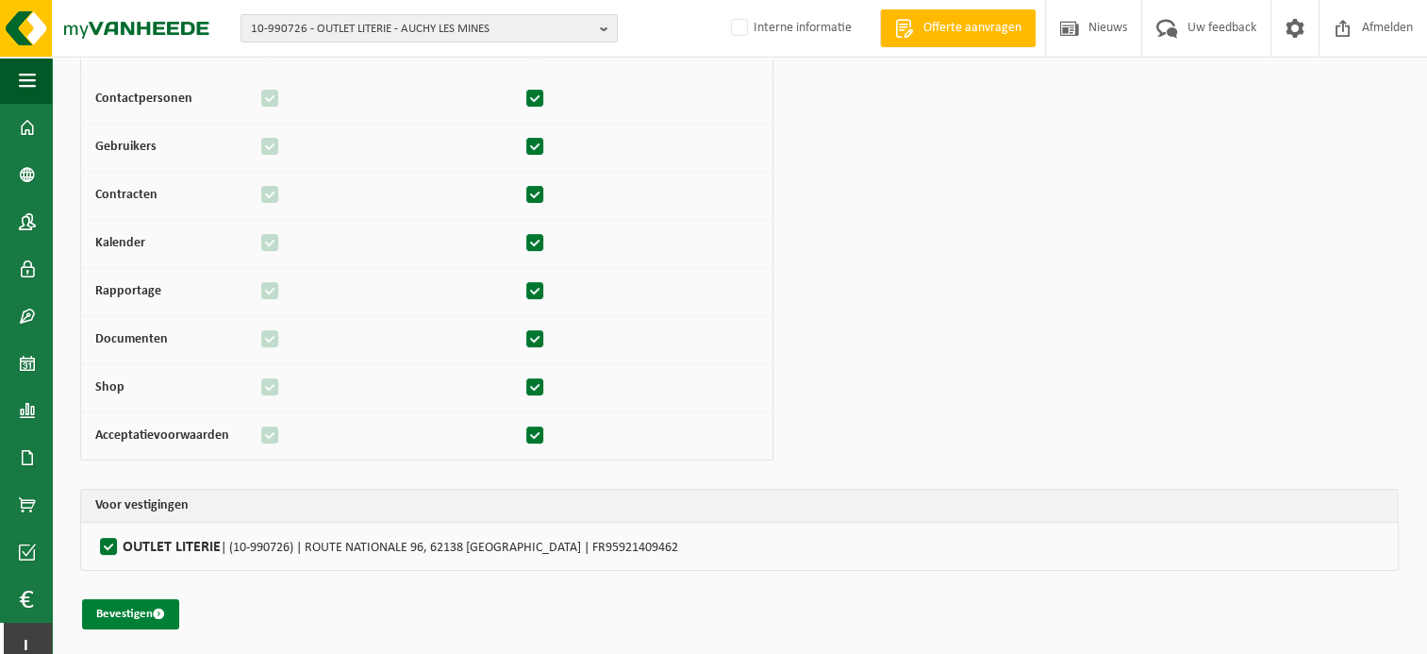
click at [120, 610] on button "Bevestigen" at bounding box center [130, 614] width 97 height 30
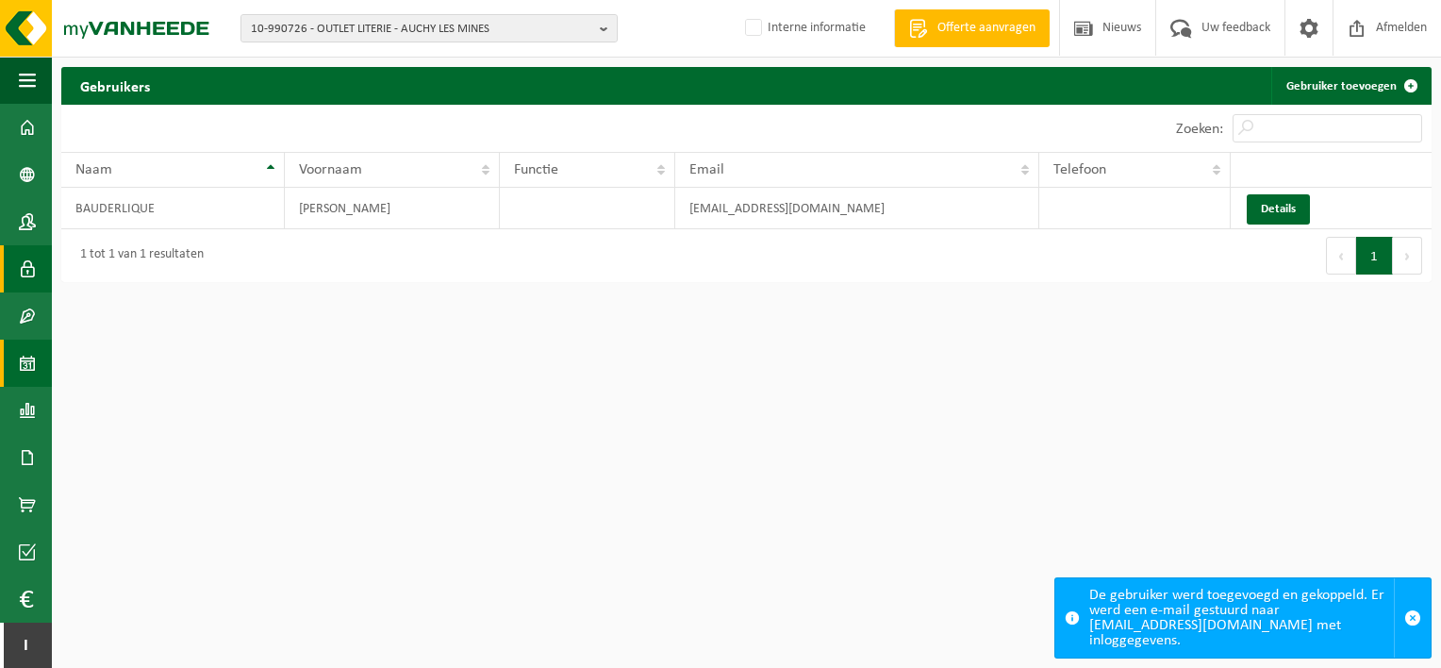
click at [24, 364] on span at bounding box center [27, 363] width 17 height 47
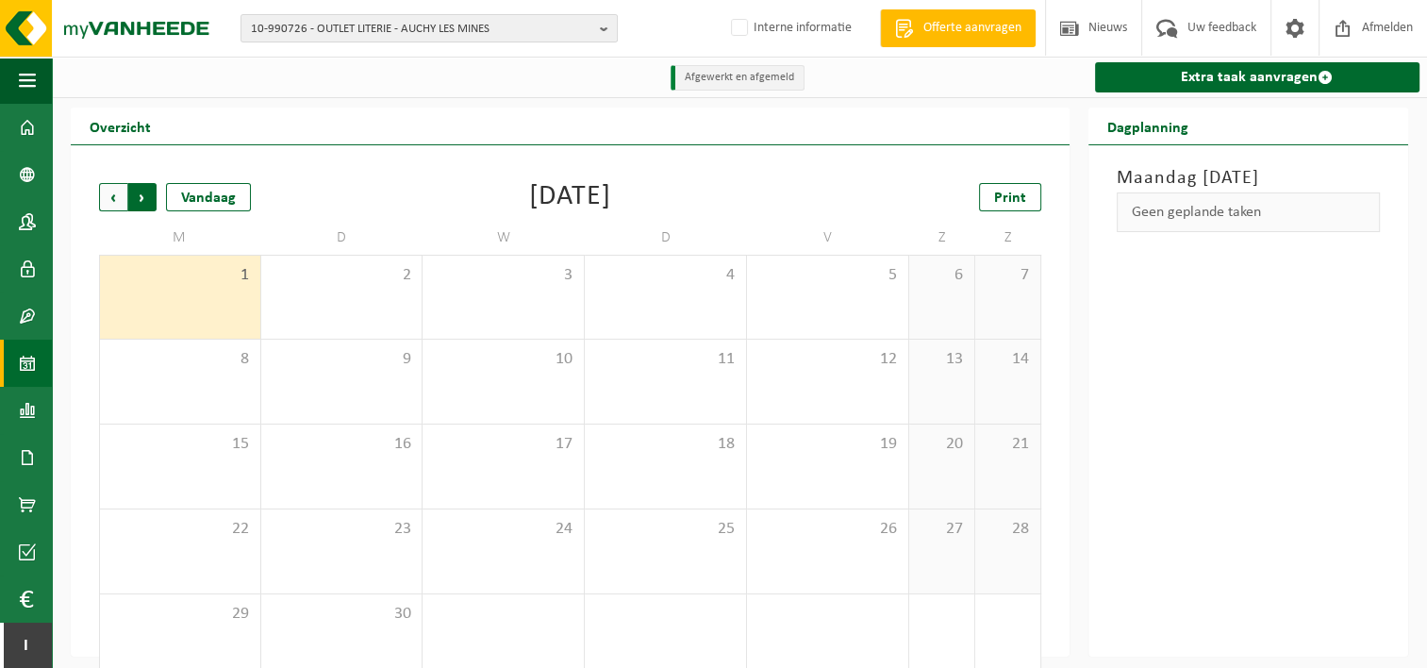
click at [118, 207] on span "Vorige" at bounding box center [113, 197] width 28 height 28
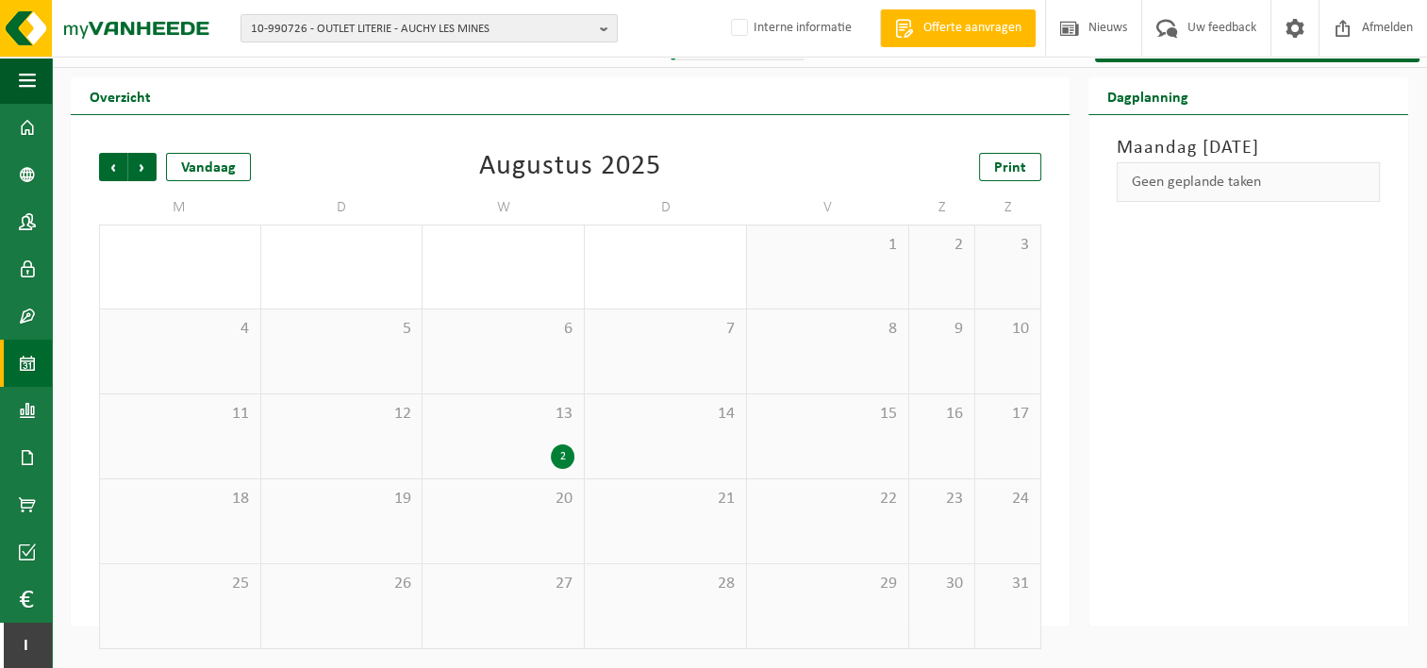
scroll to position [31, 0]
click at [559, 456] on div "2" at bounding box center [563, 456] width 24 height 25
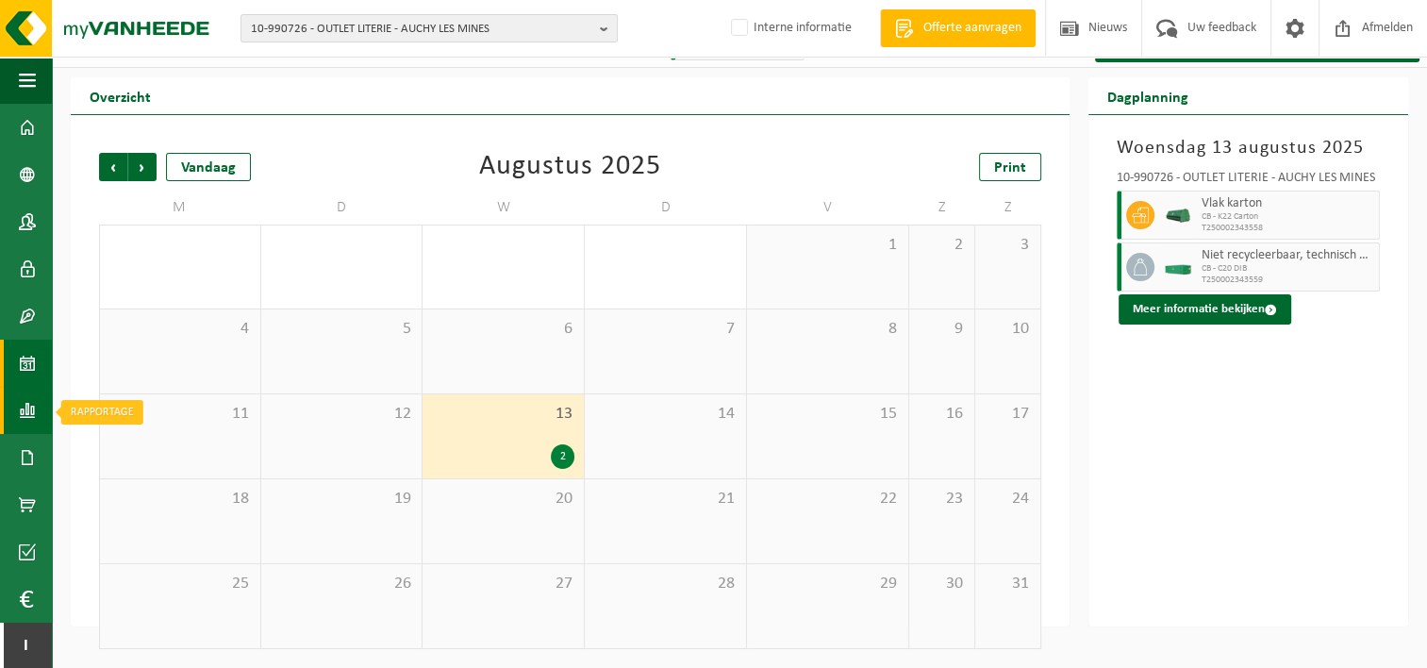
click at [30, 407] on span at bounding box center [27, 410] width 17 height 47
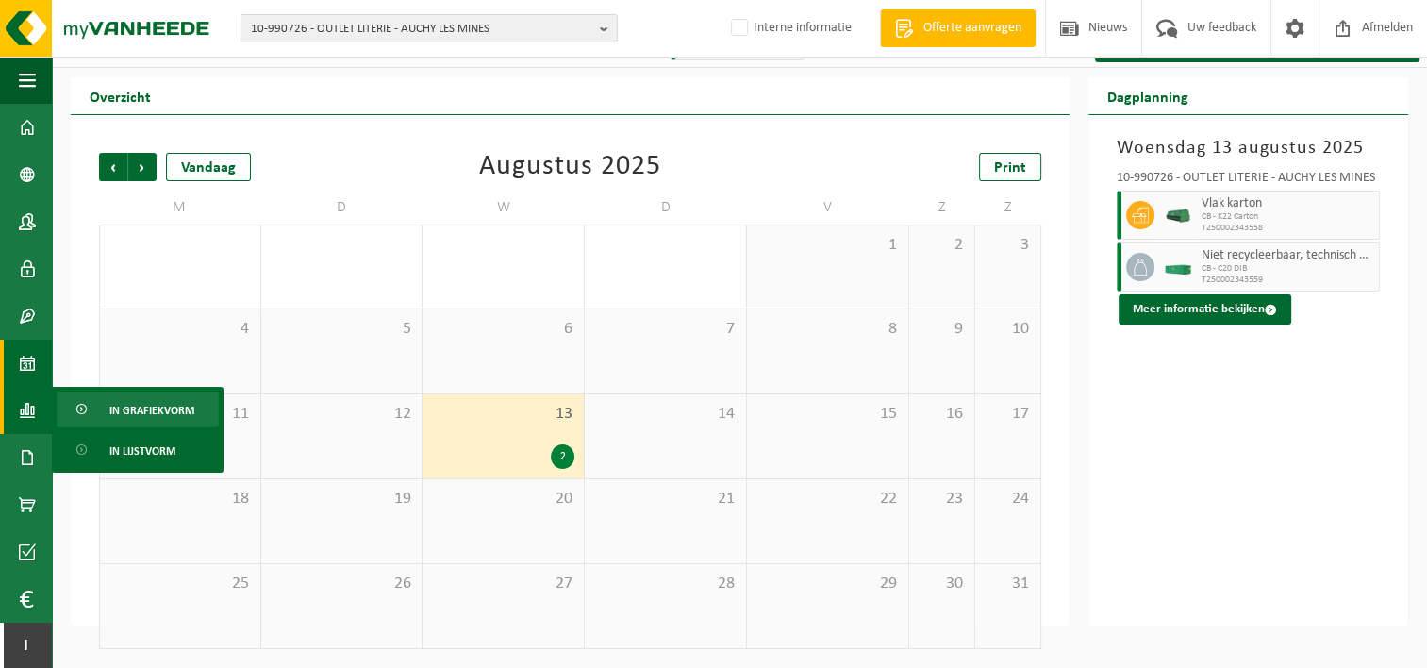
click at [103, 408] on link "In grafiekvorm" at bounding box center [138, 409] width 162 height 36
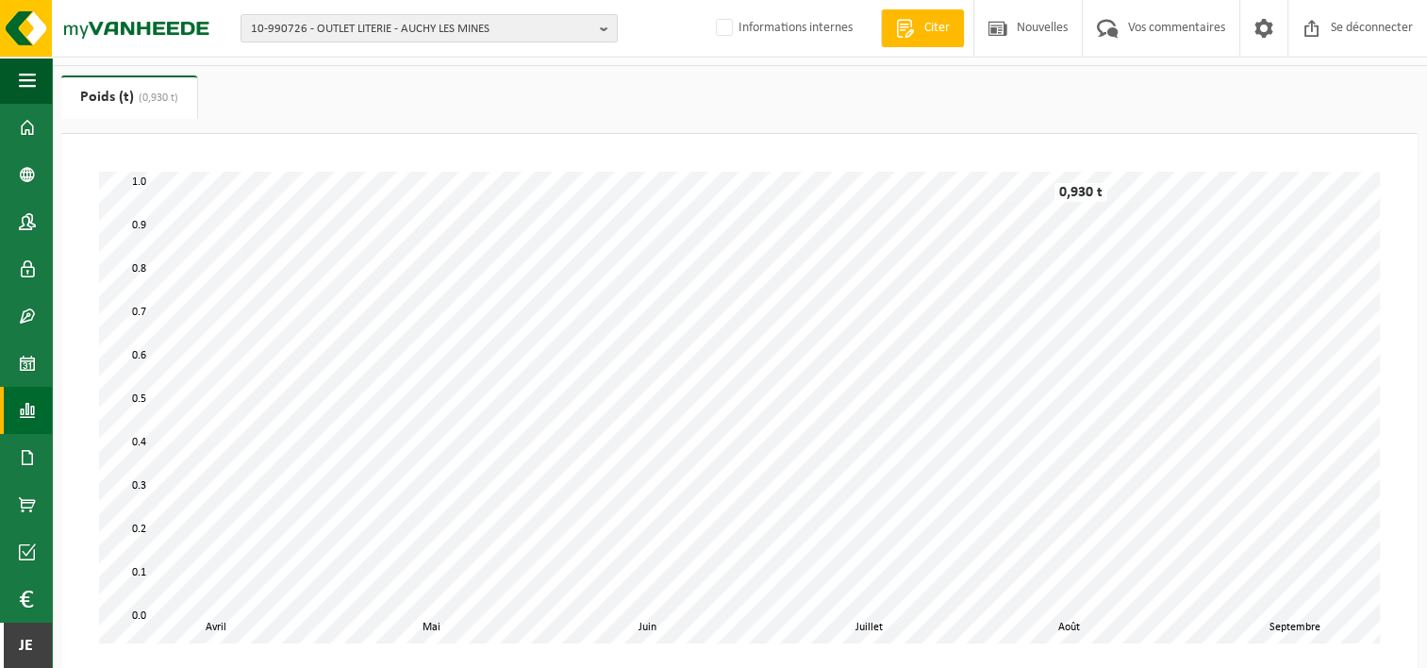
scroll to position [118, 0]
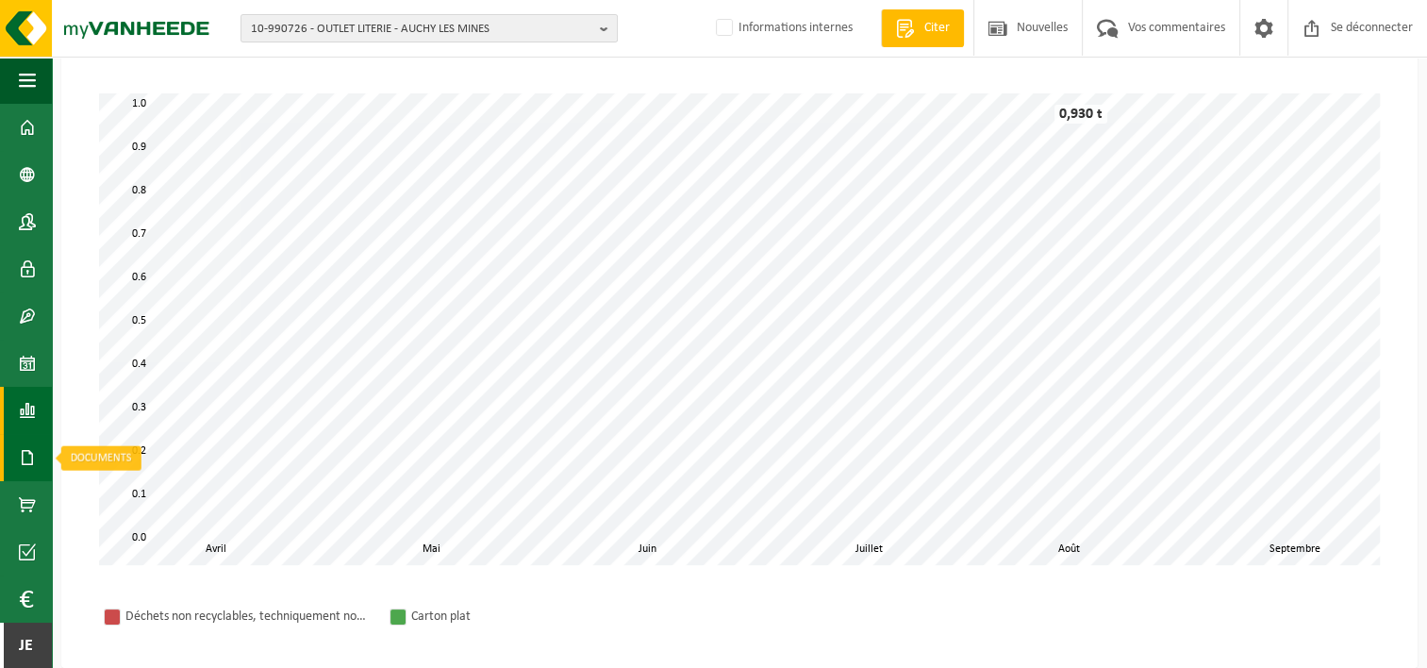
click at [27, 454] on span at bounding box center [27, 457] width 17 height 47
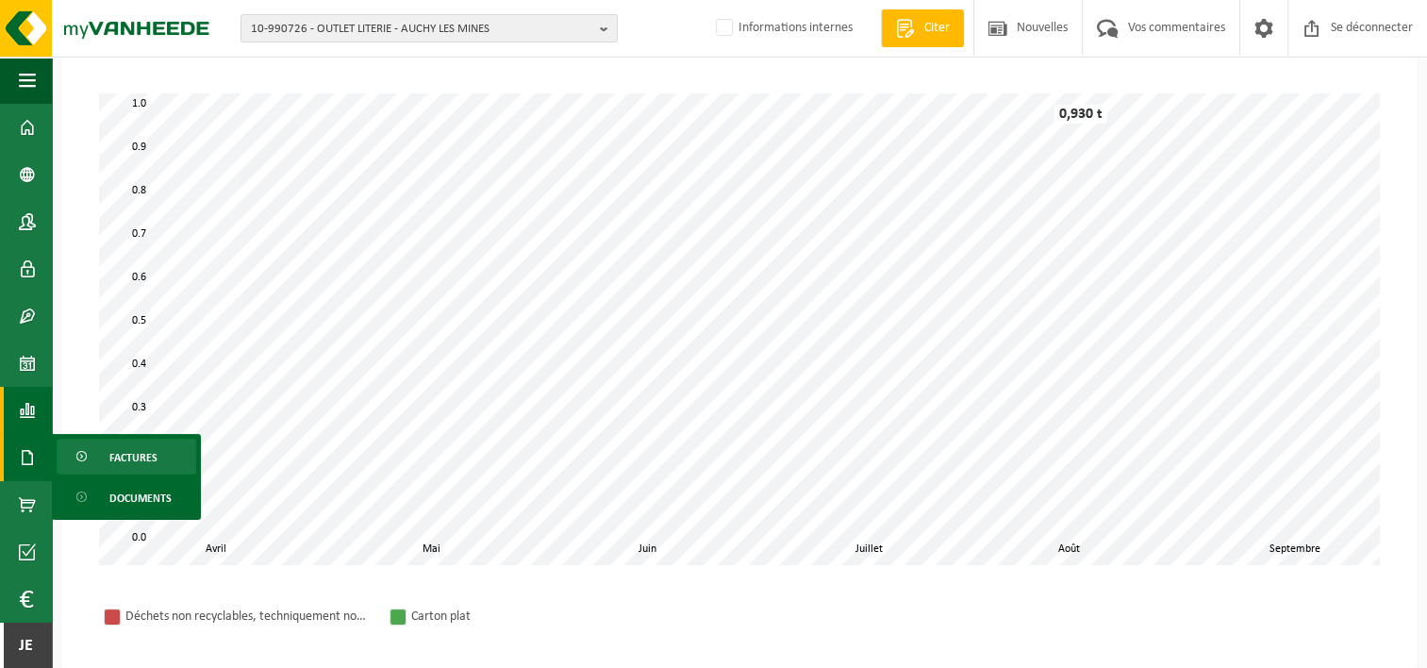
click at [96, 452] on link "Factures" at bounding box center [127, 457] width 140 height 36
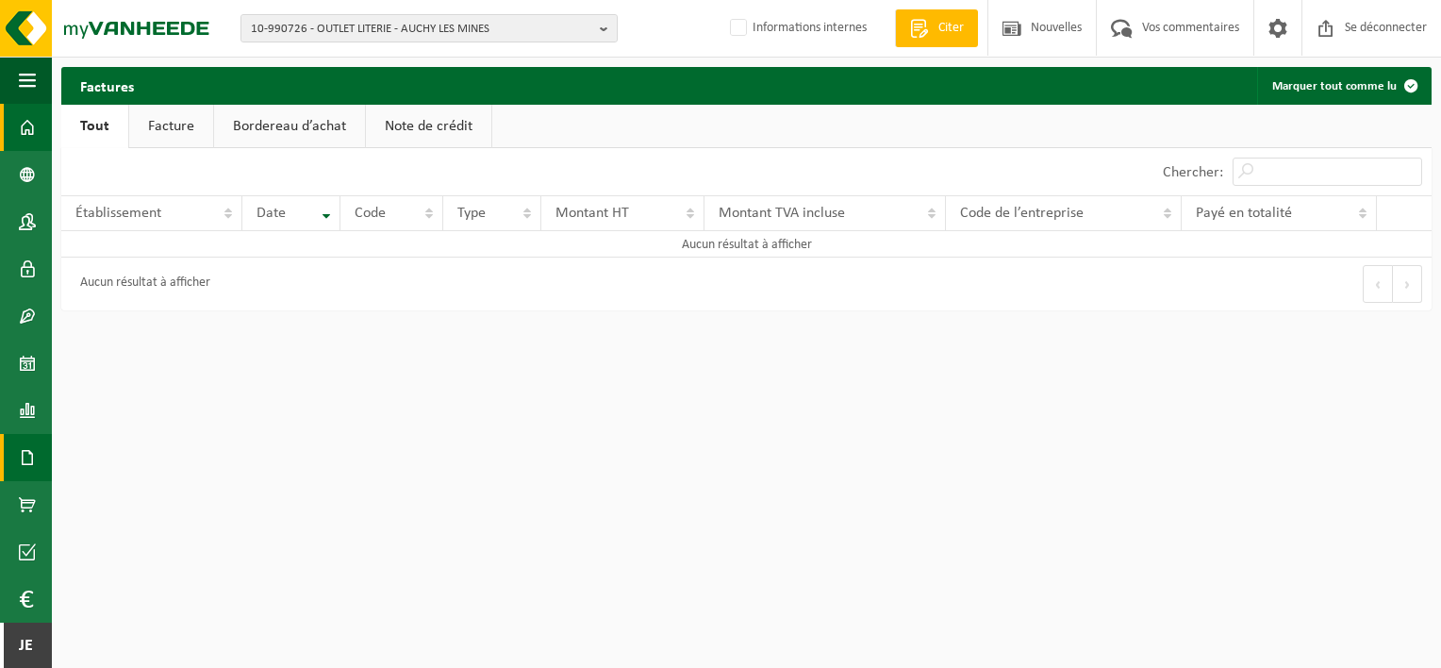
click at [25, 111] on span at bounding box center [27, 127] width 17 height 47
